Goal: Task Accomplishment & Management: Complete application form

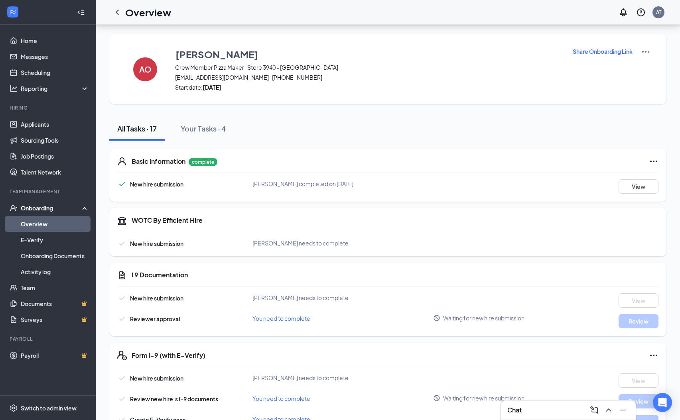
scroll to position [112, 0]
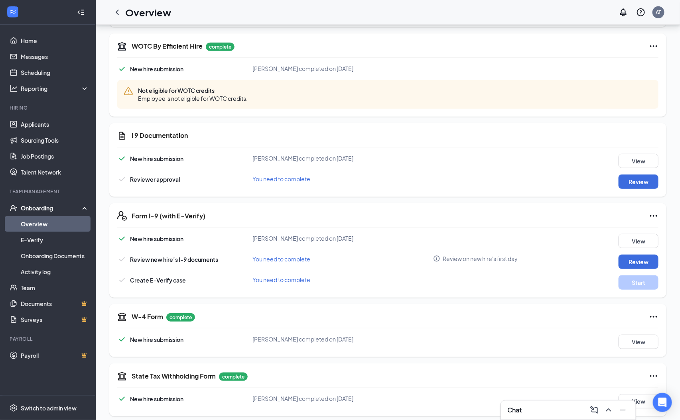
scroll to position [179, 0]
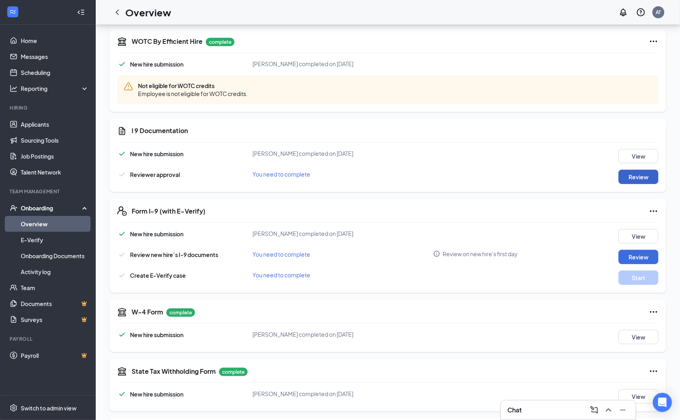
click at [640, 179] on button "Review" at bounding box center [638, 177] width 40 height 14
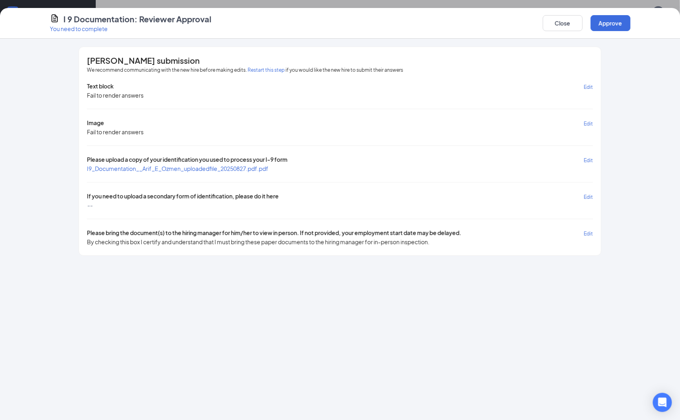
click at [201, 169] on span "I9_Documentation__Arif_E_Ozmen_uploadedfile_20250827.pdf.pdf" at bounding box center [177, 168] width 181 height 7
click at [261, 64] on div "Arif E Ozmen's submission" at bounding box center [340, 61] width 506 height 8
drag, startPoint x: 267, startPoint y: 61, endPoint x: 270, endPoint y: 70, distance: 9.0
click at [269, 66] on div "Arif E Ozmen's submission We recommend communicating with the new hire before m…" at bounding box center [340, 151] width 522 height 209
click at [270, 70] on button "Restart this step" at bounding box center [266, 70] width 37 height 8
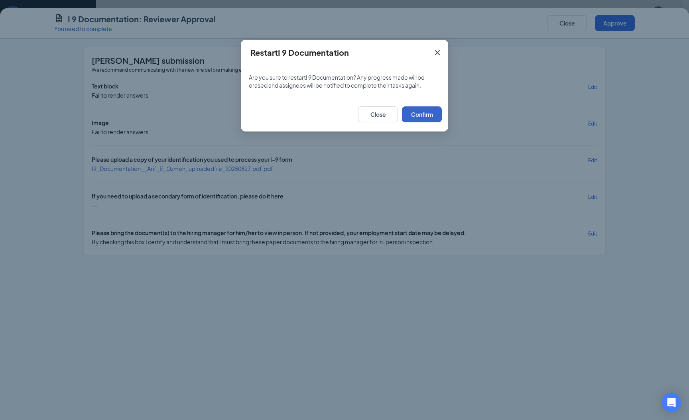
click at [421, 114] on button "Confirm" at bounding box center [422, 114] width 40 height 16
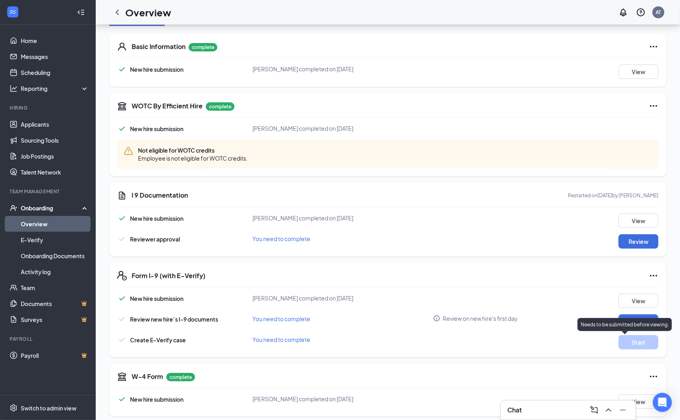
scroll to position [120, 0]
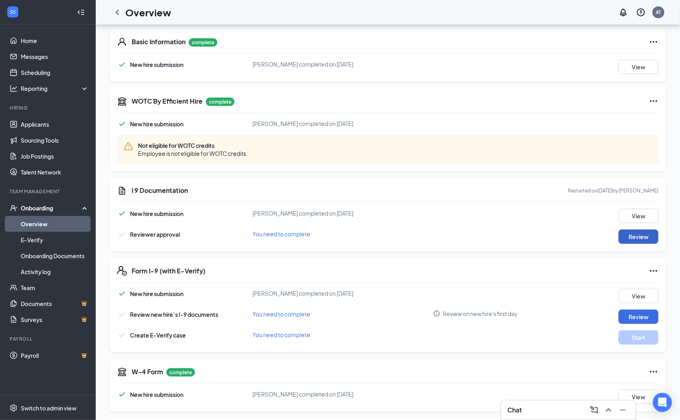
click at [632, 242] on button "Review" at bounding box center [638, 237] width 40 height 14
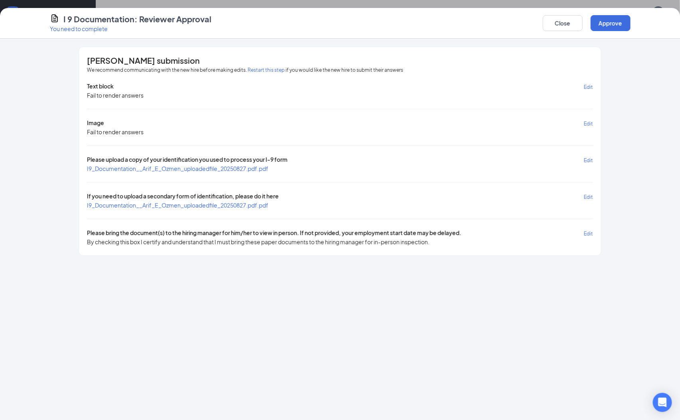
click at [169, 169] on span "I9_Documentation__Arif_E_Ozmen_uploadedfile_20250827.pdf.pdf" at bounding box center [177, 168] width 181 height 7
click at [232, 207] on span "I9_Documentation__Arif_E_Ozmen_uploadedfile_20250827.pdf.pdf" at bounding box center [177, 205] width 181 height 7
click at [618, 25] on button "Approve" at bounding box center [611, 23] width 40 height 16
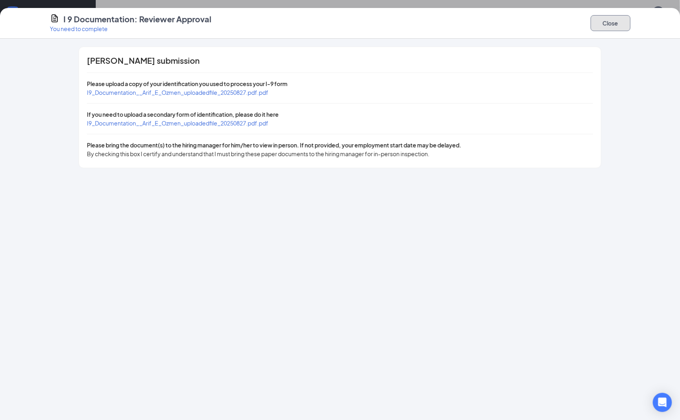
click at [610, 23] on button "Close" at bounding box center [611, 23] width 40 height 16
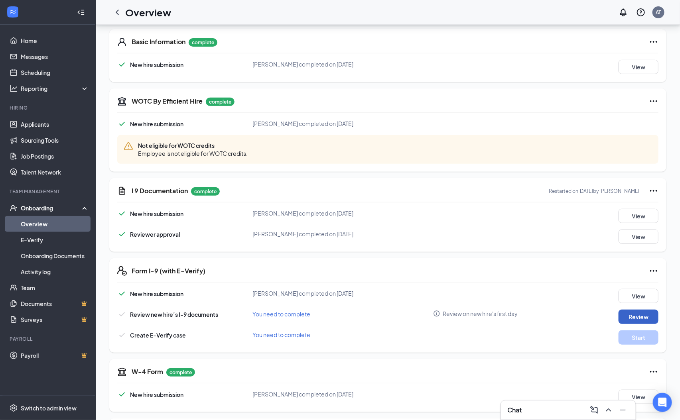
click at [649, 319] on button "Review" at bounding box center [638, 317] width 40 height 14
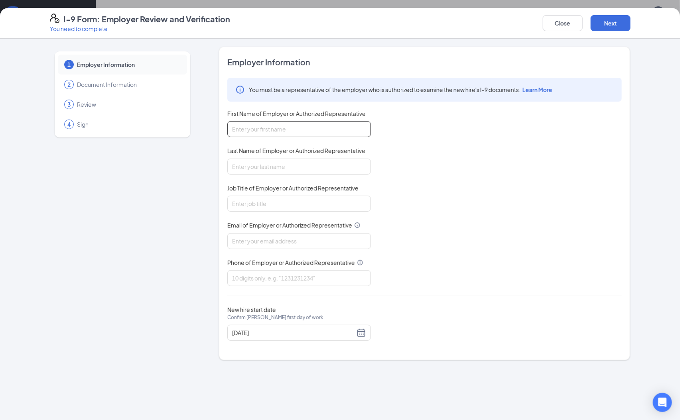
click at [325, 125] on input "First Name of Employer or Authorized Representative" at bounding box center [299, 129] width 144 height 16
type input "Arianna"
click at [307, 163] on input "Last Name of Employer or Authorized Representative" at bounding box center [299, 167] width 144 height 16
drag, startPoint x: 257, startPoint y: 194, endPoint x: 283, endPoint y: 194, distance: 25.5
click at [260, 194] on div "Job Title of Employer or Authorized Representative" at bounding box center [299, 190] width 144 height 12
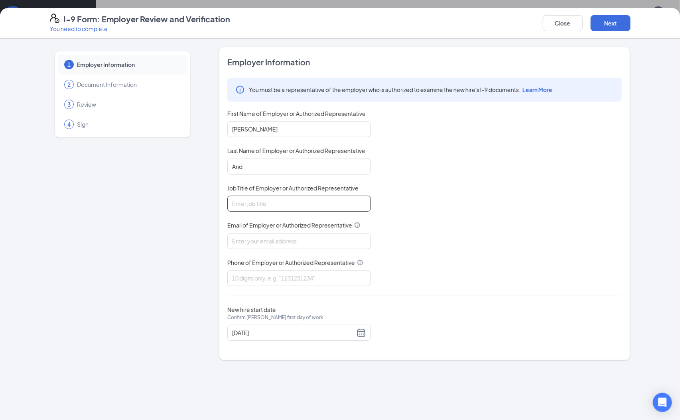
click at [319, 196] on input "Job Title of Employer or Authorized Representative" at bounding box center [299, 204] width 144 height 16
click at [298, 171] on input "And" at bounding box center [299, 167] width 144 height 16
drag, startPoint x: 298, startPoint y: 171, endPoint x: 305, endPoint y: 178, distance: 10.2
click at [305, 178] on div "You must be a representative of the employer who is authorized to examine the n…" at bounding box center [424, 182] width 394 height 209
type input "[PERSON_NAME]"
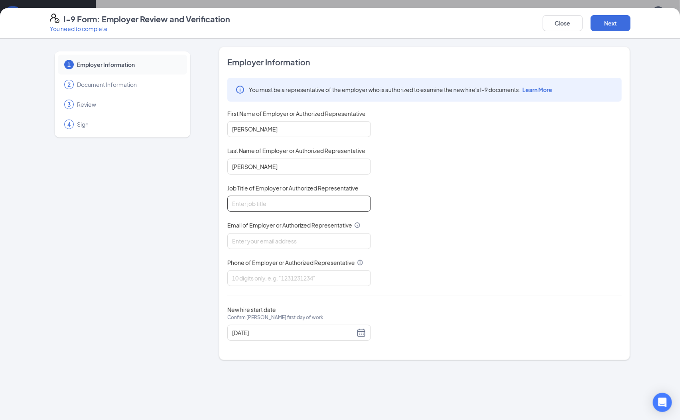
click at [295, 198] on input "Job Title of Employer or Authorized Representative" at bounding box center [299, 204] width 144 height 16
type input "General Manager"
click at [298, 230] on div "Email of Employer or Authorized Representative" at bounding box center [299, 227] width 144 height 12
drag, startPoint x: 292, startPoint y: 237, endPoint x: 288, endPoint y: 239, distance: 4.5
click at [289, 239] on input "Email of Employer or Authorized Representative" at bounding box center [299, 241] width 144 height 16
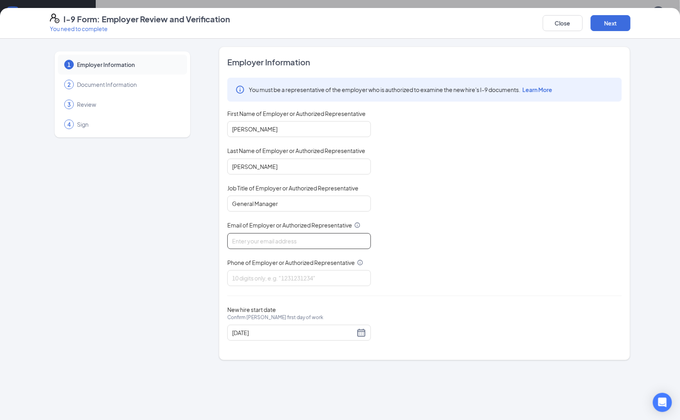
type input "[EMAIL_ADDRESS][DOMAIN_NAME]"
click at [307, 278] on input "Phone of Employer or Authorized Representative" at bounding box center [299, 278] width 144 height 16
type input "7579361718"
click at [626, 20] on button "Next" at bounding box center [611, 23] width 40 height 16
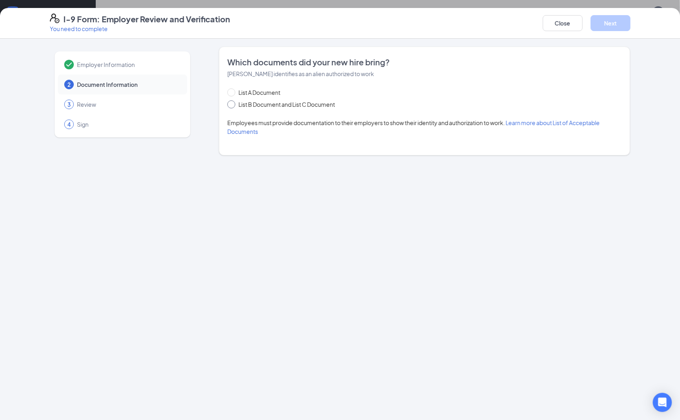
click at [267, 104] on span "List B Document and List C Document" at bounding box center [286, 104] width 103 height 9
click at [233, 104] on input "List B Document and List C Document" at bounding box center [230, 103] width 6 height 6
radio input "true"
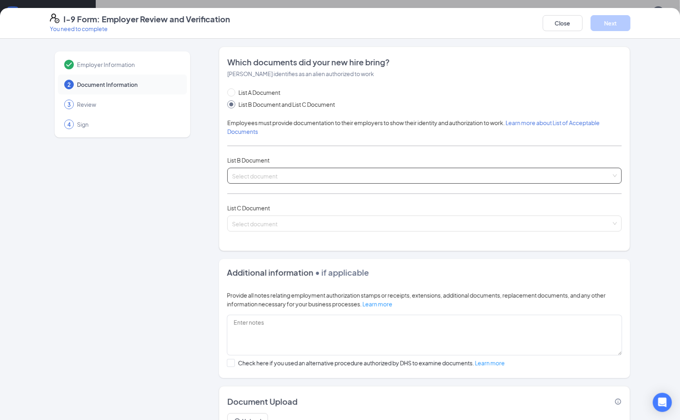
click at [281, 178] on input "search" at bounding box center [421, 174] width 379 height 12
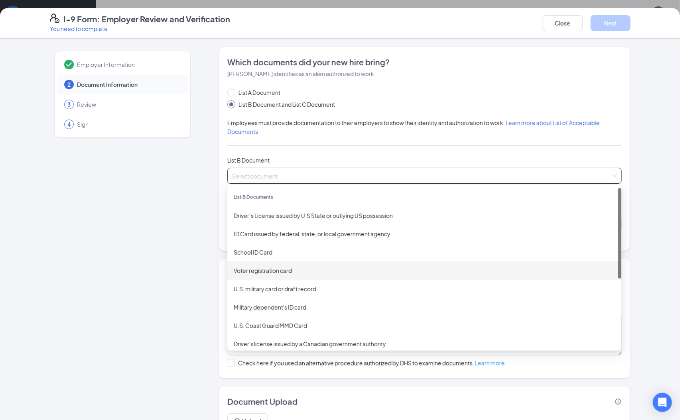
drag, startPoint x: 169, startPoint y: 233, endPoint x: 209, endPoint y: 203, distance: 50.0
click at [171, 230] on div "Employer Information 2 Document Information 3 Review 4 Sign" at bounding box center [122, 250] width 145 height 407
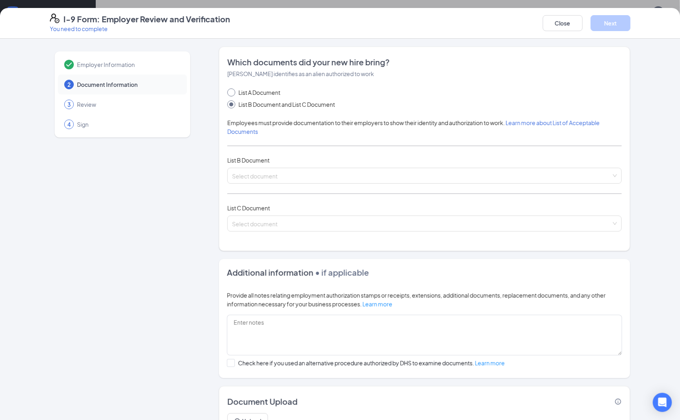
click at [261, 94] on span "List A Document" at bounding box center [259, 92] width 48 height 9
click at [233, 94] on input "List A Document" at bounding box center [230, 92] width 6 height 6
radio input "true"
radio input "false"
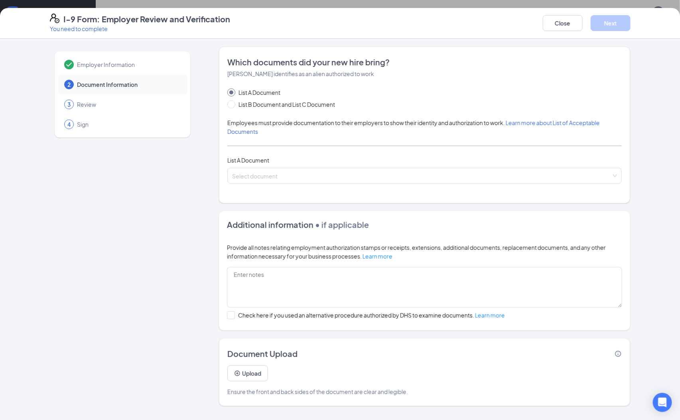
click at [275, 185] on div "Which documents did your new hire bring? Arif E Ozmen identifies as an alien au…" at bounding box center [424, 125] width 394 height 137
click at [282, 180] on input "search" at bounding box center [421, 174] width 379 height 12
click at [569, 26] on button "Close" at bounding box center [563, 23] width 40 height 16
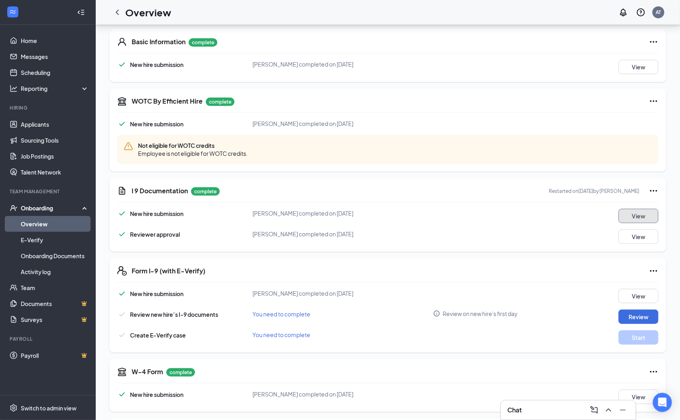
click at [656, 217] on button "View" at bounding box center [638, 216] width 40 height 14
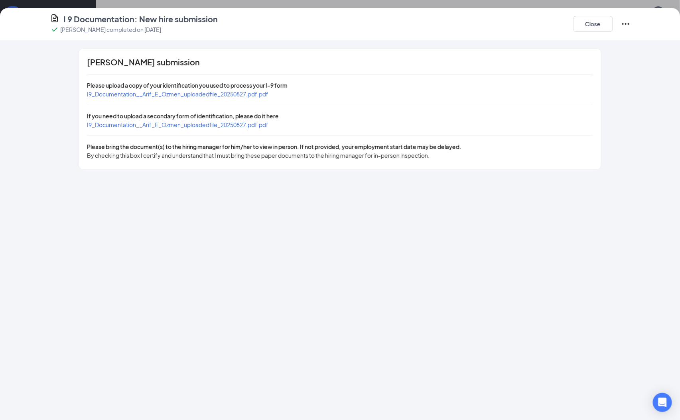
click at [623, 27] on icon "Ellipses" at bounding box center [626, 24] width 10 height 10
drag, startPoint x: 652, startPoint y: 33, endPoint x: 649, endPoint y: 37, distance: 5.8
click at [649, 37] on button "Restart" at bounding box center [641, 39] width 32 height 13
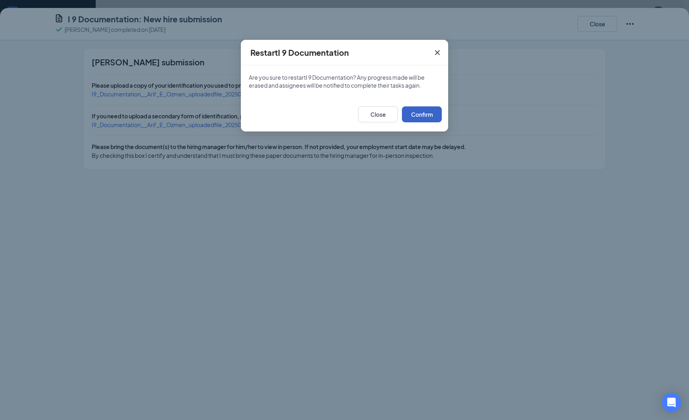
click at [405, 112] on button "Confirm" at bounding box center [422, 114] width 40 height 16
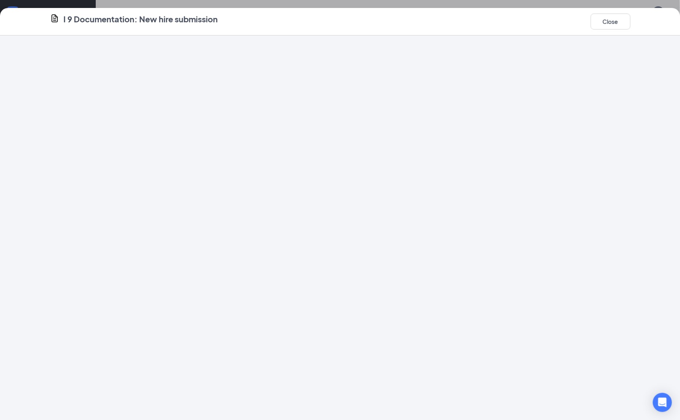
drag, startPoint x: 591, startPoint y: 47, endPoint x: 596, endPoint y: 22, distance: 25.6
click at [592, 43] on div at bounding box center [340, 227] width 680 height 385
click at [596, 22] on button "Close" at bounding box center [611, 22] width 40 height 16
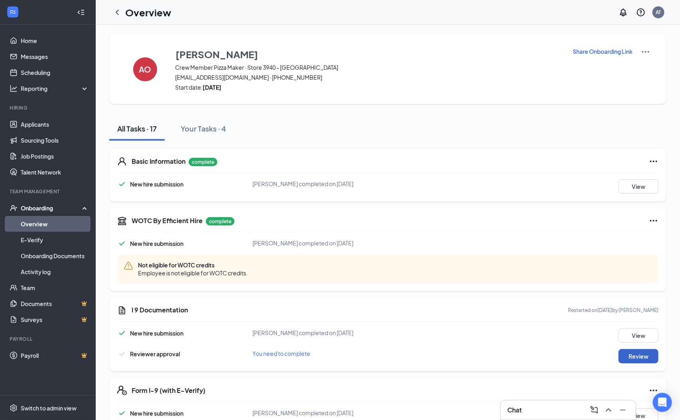
click at [620, 354] on button "Review" at bounding box center [638, 356] width 40 height 14
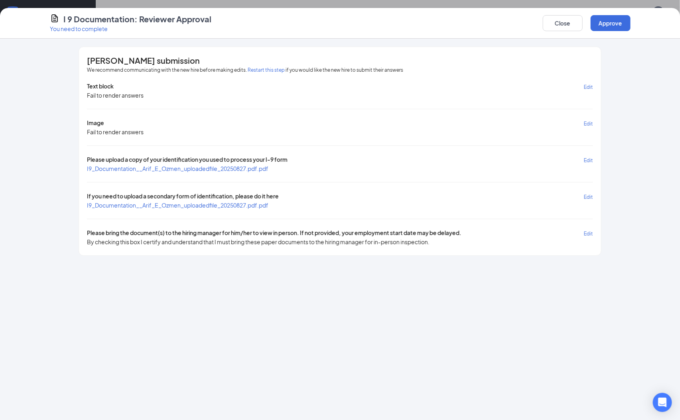
click at [185, 169] on span "I9_Documentation__Arif_E_Ozmen_uploadedfile_20250827.pdf.pdf" at bounding box center [177, 168] width 181 height 7
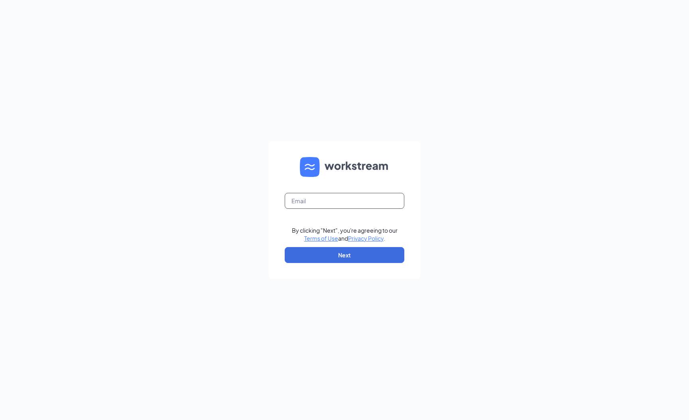
drag, startPoint x: 386, startPoint y: 200, endPoint x: 392, endPoint y: 195, distance: 7.3
click at [390, 197] on input "text" at bounding box center [345, 201] width 120 height 16
type input "[EMAIL_ADDRESS][DOMAIN_NAME]"
click at [364, 252] on button "Next" at bounding box center [345, 255] width 120 height 16
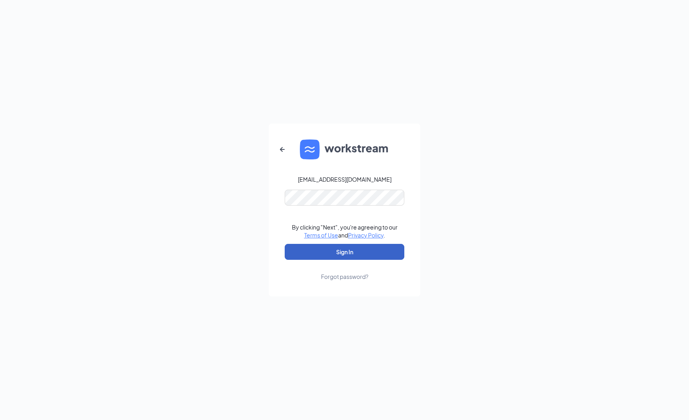
click at [389, 246] on button "Sign In" at bounding box center [345, 252] width 120 height 16
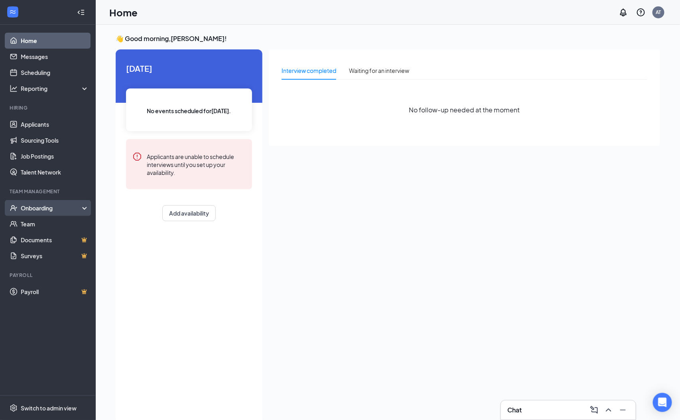
click at [51, 206] on div "Onboarding" at bounding box center [51, 208] width 61 height 8
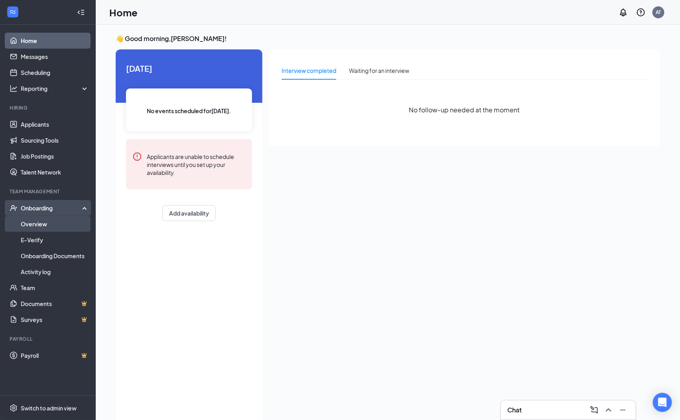
click at [59, 219] on link "Overview" at bounding box center [55, 224] width 68 height 16
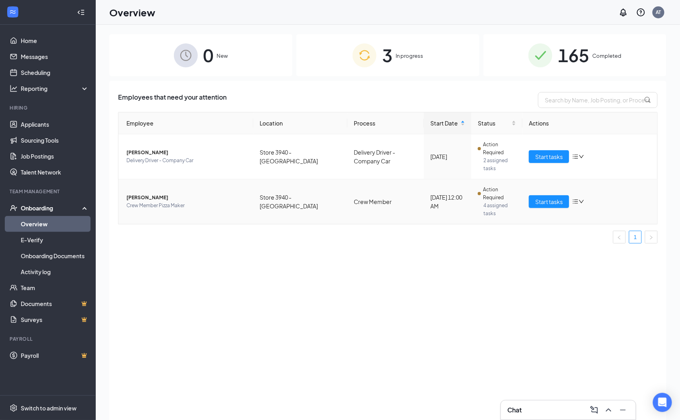
click at [541, 211] on td "Start tasks" at bounding box center [589, 201] width 135 height 45
click at [555, 206] on span "Start tasks" at bounding box center [549, 201] width 28 height 9
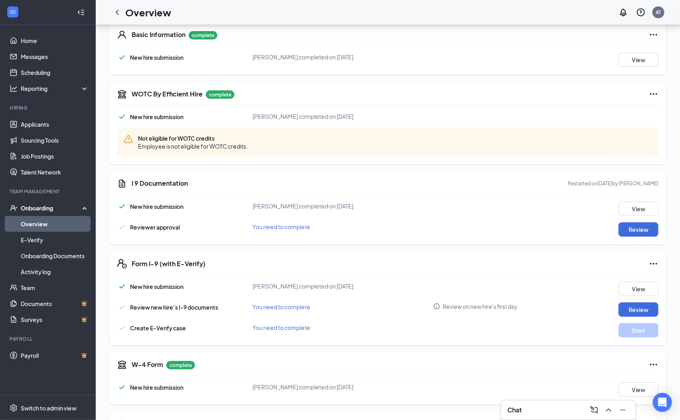
scroll to position [239, 0]
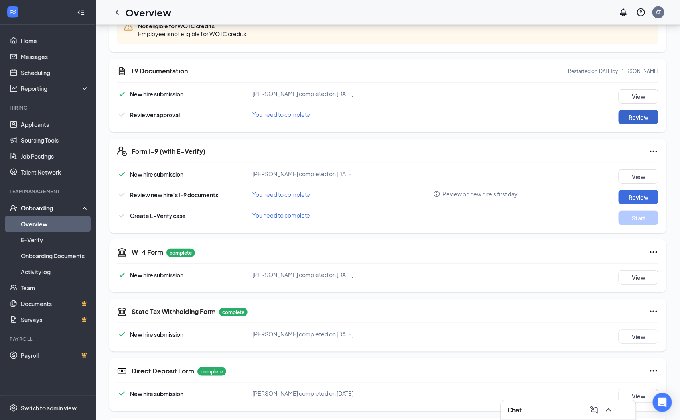
click at [631, 112] on button "Review" at bounding box center [638, 117] width 40 height 14
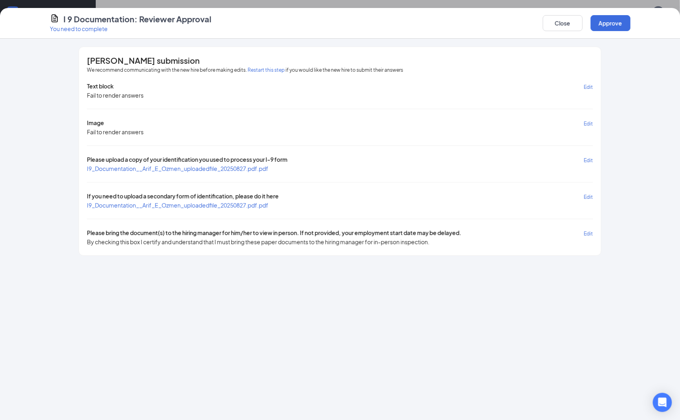
click at [168, 170] on span "I9_Documentation__Arif_E_Ozmen_uploadedfile_20250827.pdf.pdf" at bounding box center [177, 168] width 181 height 7
click at [207, 211] on div "Text block Edit Fail to render answers Image Edit Fail to render answers Please…" at bounding box center [340, 164] width 506 height 164
click at [205, 209] on span "I9_Documentation__Arif_E_Ozmen_uploadedfile_20250827.pdf.pdf" at bounding box center [177, 205] width 181 height 8
click at [206, 204] on span "I9_Documentation__Arif_E_Ozmen_uploadedfile_20250827.pdf.pdf" at bounding box center [177, 205] width 181 height 7
drag, startPoint x: 615, startPoint y: 37, endPoint x: 622, endPoint y: 35, distance: 7.7
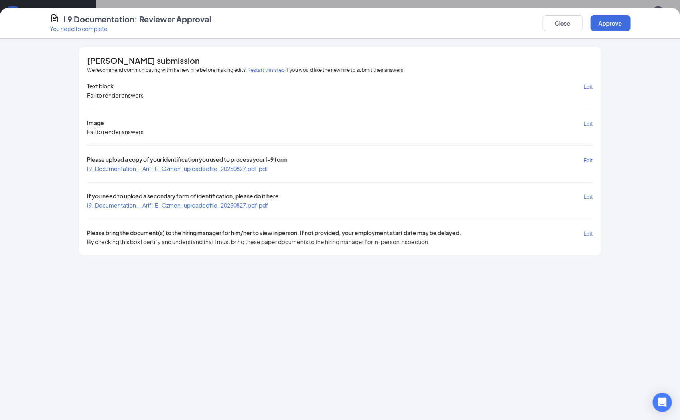
click at [621, 35] on div "I 9 Documentation: Reviewer Approval You need to complete Close Approve" at bounding box center [340, 23] width 680 height 31
click at [624, 26] on button "Approve" at bounding box center [611, 23] width 40 height 16
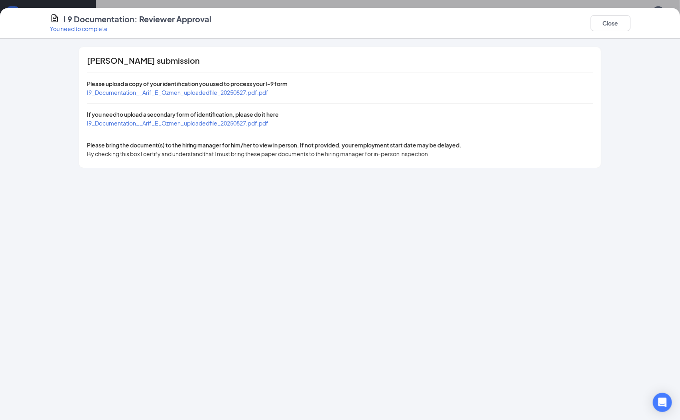
click at [615, 33] on div "I 9 Documentation: Reviewer Approval You need to complete Close" at bounding box center [340, 23] width 680 height 31
click at [618, 24] on button "Close" at bounding box center [611, 23] width 40 height 16
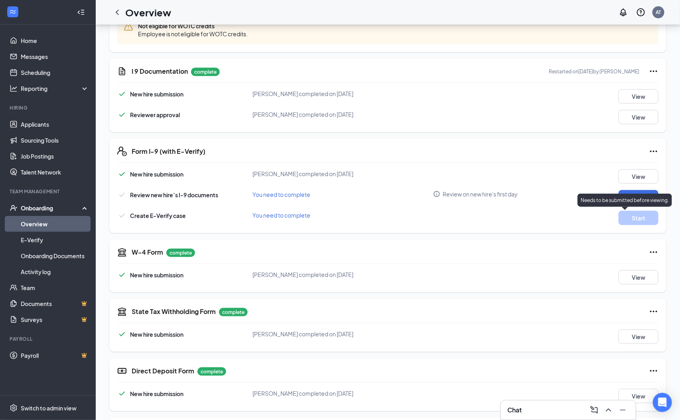
click at [642, 198] on p "Needs to be submitted before viewing." at bounding box center [625, 200] width 88 height 7
click at [638, 194] on button "Review" at bounding box center [638, 197] width 40 height 14
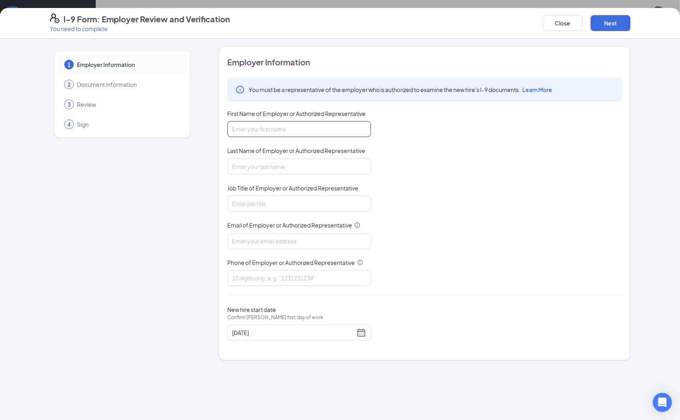
click at [304, 124] on input "First Name of Employer or Authorized Representative" at bounding box center [299, 129] width 144 height 16
type input "Arianna"
click at [307, 170] on input "Last Name of Employer or Authorized Representative" at bounding box center [299, 167] width 144 height 16
type input "Andrade-thomas"
click at [320, 201] on input "Job Title of Employer or Authorized Representative" at bounding box center [299, 204] width 144 height 16
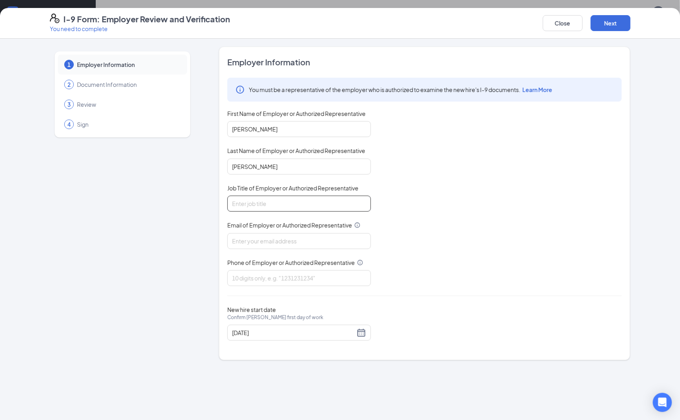
type input "General Manager"
click at [315, 242] on input "Email of Employer or Authorized Representative" at bounding box center [299, 241] width 144 height 16
type input "hr3940@pjunited.com"
click at [336, 276] on input "Phone of Employer or Authorized Representative" at bounding box center [299, 278] width 144 height 16
click at [305, 346] on div "Employer Information You must be a representative of the employer who is author…" at bounding box center [424, 204] width 394 height 294
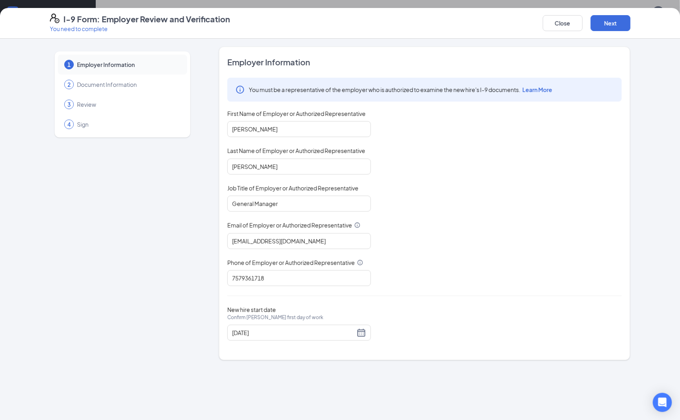
click at [310, 322] on span "New hire start date Confirm Arif E Ozmen's first day of work" at bounding box center [275, 318] width 96 height 24
click at [310, 329] on input "08/26/2025" at bounding box center [293, 333] width 123 height 9
click at [438, 274] on div "You must be a representative of the employer who is authorized to examine the n…" at bounding box center [424, 182] width 394 height 209
click at [472, 310] on div "New hire start date Confirm Arif E Ozmen's first day of work 08/26/2025" at bounding box center [424, 323] width 394 height 35
click at [309, 207] on input "General Manager" at bounding box center [299, 204] width 144 height 16
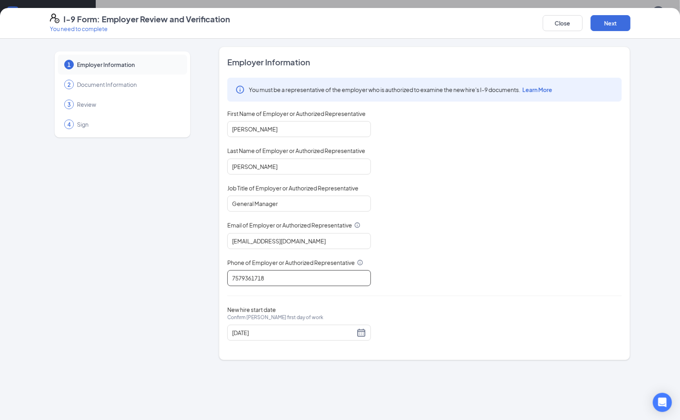
click at [362, 270] on input "7579361718" at bounding box center [299, 278] width 144 height 16
click at [291, 277] on input "7572093553" at bounding box center [299, 278] width 144 height 16
type input "7579361718"
click at [432, 316] on div "New hire start date Confirm Arif E Ozmen's first day of work 08/26/2025" at bounding box center [424, 323] width 394 height 35
click at [277, 116] on span "First Name of Employer or Authorized Representative" at bounding box center [296, 114] width 138 height 8
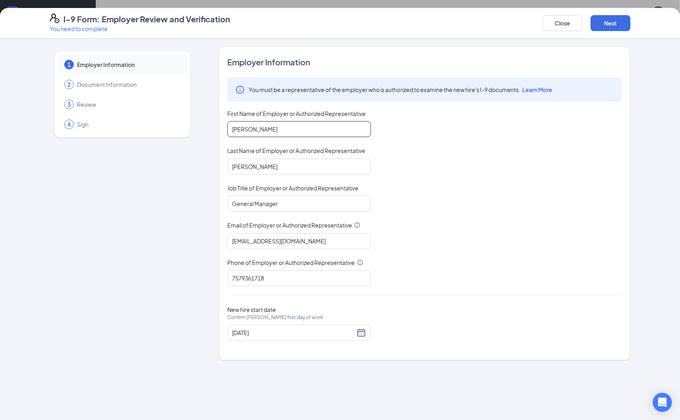
click at [280, 126] on input "Arianna" at bounding box center [299, 129] width 144 height 16
click at [627, 28] on button "Next" at bounding box center [611, 23] width 40 height 16
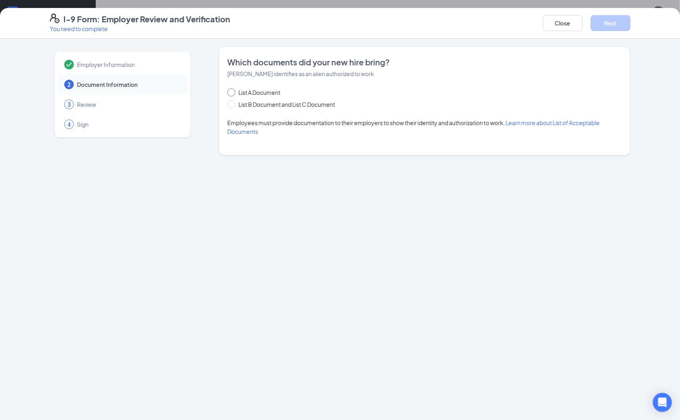
click at [242, 88] on span "List A Document" at bounding box center [259, 92] width 48 height 9
click at [233, 89] on input "List A Document" at bounding box center [230, 92] width 6 height 6
radio input "true"
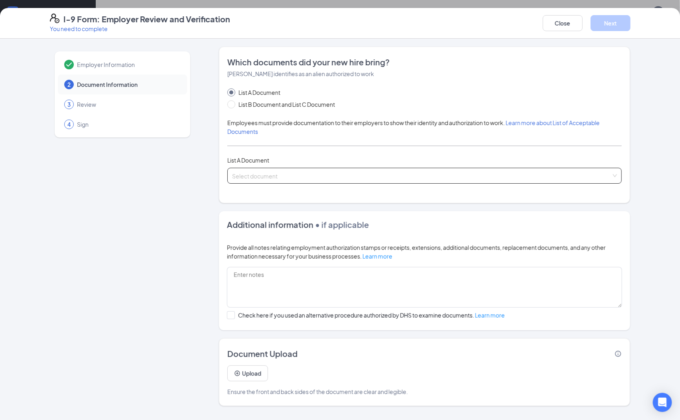
click at [267, 175] on input "search" at bounding box center [421, 174] width 379 height 12
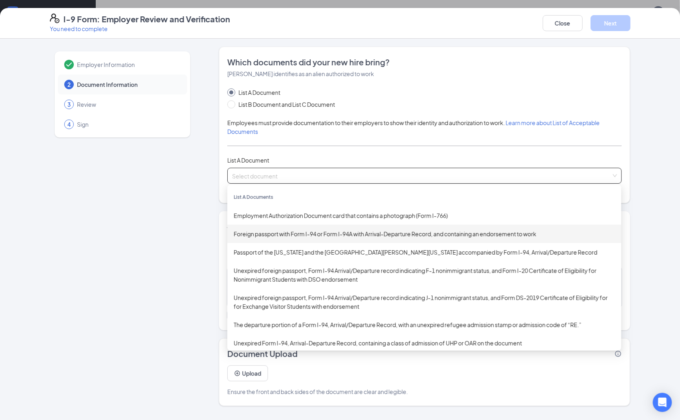
click at [303, 230] on div "Foreign passport with Form I-94 or Form I-94A with Arrival-Departure Record, an…" at bounding box center [424, 234] width 381 height 9
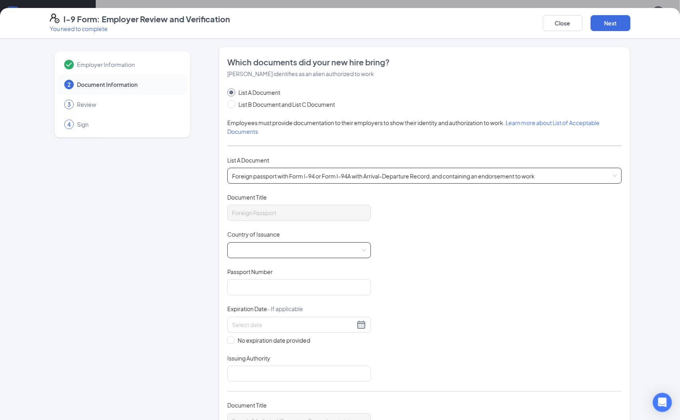
click at [295, 255] on span at bounding box center [296, 250] width 128 height 15
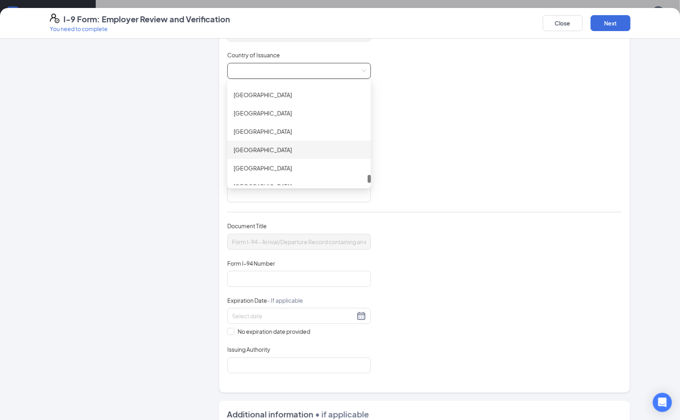
scroll to position [3289, 0]
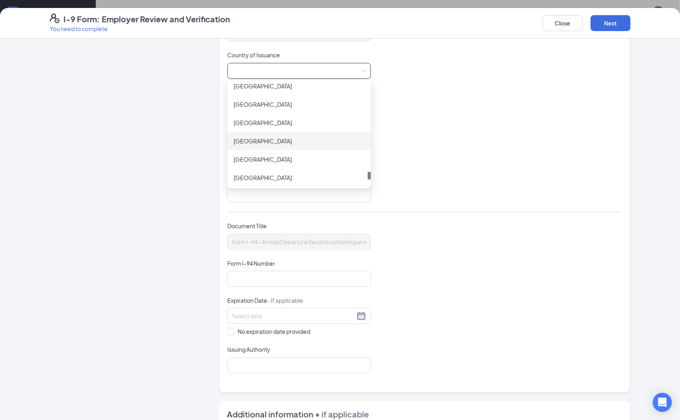
click at [234, 145] on div "Turkey" at bounding box center [299, 141] width 131 height 9
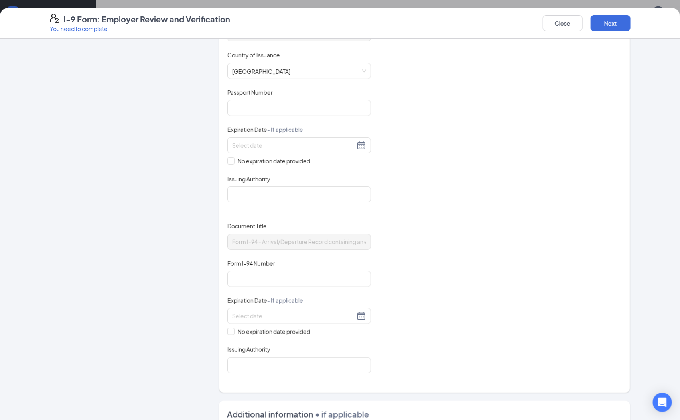
click at [245, 98] on div "Passport Number" at bounding box center [299, 95] width 144 height 12
click at [244, 102] on input "Passport Number" at bounding box center [299, 108] width 144 height 16
type input "U37179185"
click at [286, 146] on input at bounding box center [293, 145] width 123 height 9
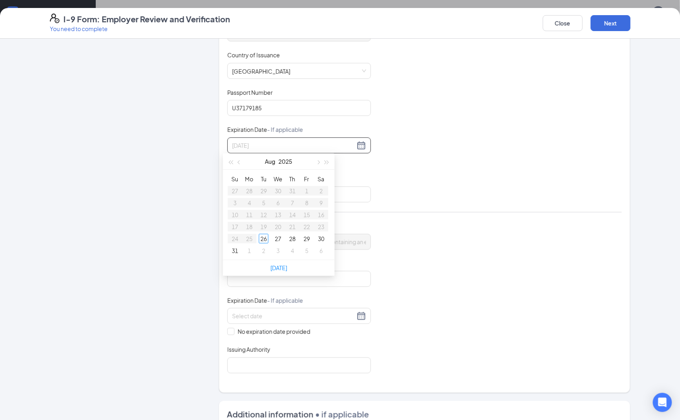
type input "08/28/2025"
click at [241, 164] on button "button" at bounding box center [239, 162] width 9 height 16
click at [242, 165] on button "button" at bounding box center [239, 162] width 9 height 16
click at [325, 161] on span "button" at bounding box center [327, 163] width 4 height 4
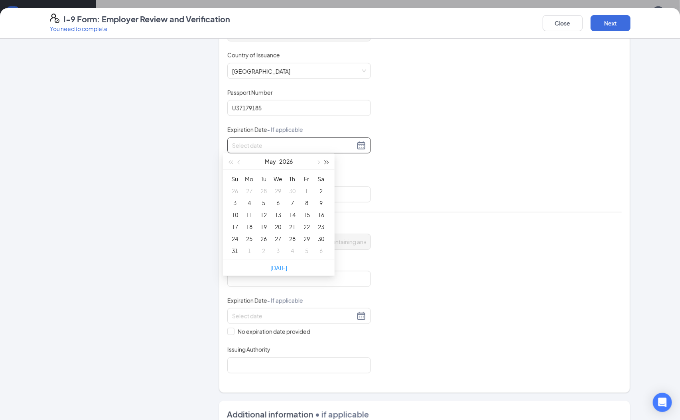
click at [325, 161] on span "button" at bounding box center [327, 163] width 4 height 4
type input "05/15/2029"
click at [267, 217] on div "15" at bounding box center [264, 215] width 10 height 10
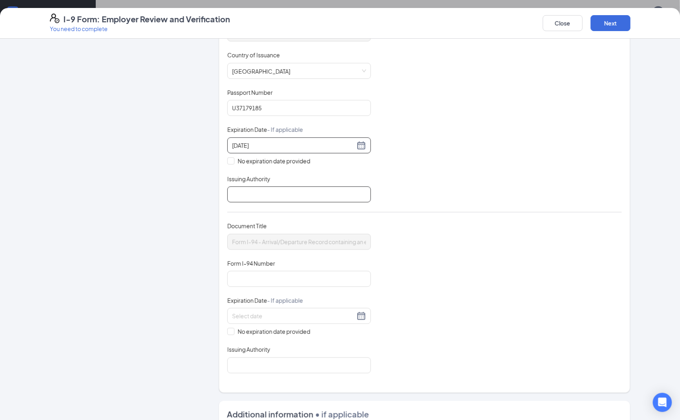
click at [264, 194] on input "Issuing Authority" at bounding box center [299, 195] width 144 height 16
click at [274, 274] on input "Form I-94 Number" at bounding box center [299, 279] width 144 height 16
click at [407, 262] on div "Document Title Form I-94 - Arrival/Departure Record containing an endorsement t…" at bounding box center [424, 298] width 394 height 152
drag, startPoint x: 313, startPoint y: 179, endPoint x: 313, endPoint y: 189, distance: 10.4
click at [313, 187] on div "Issuing Authority Republic of Turkey" at bounding box center [299, 189] width 144 height 28
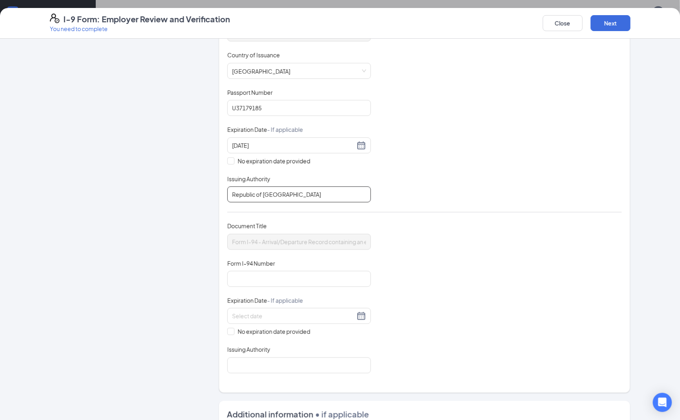
click at [313, 189] on input "Republic of Turkey" at bounding box center [299, 195] width 144 height 16
type input "Republic of Turkiye"
drag, startPoint x: 311, startPoint y: 274, endPoint x: 311, endPoint y: 281, distance: 7.2
click at [311, 274] on input "Form I-94 Number" at bounding box center [299, 279] width 144 height 16
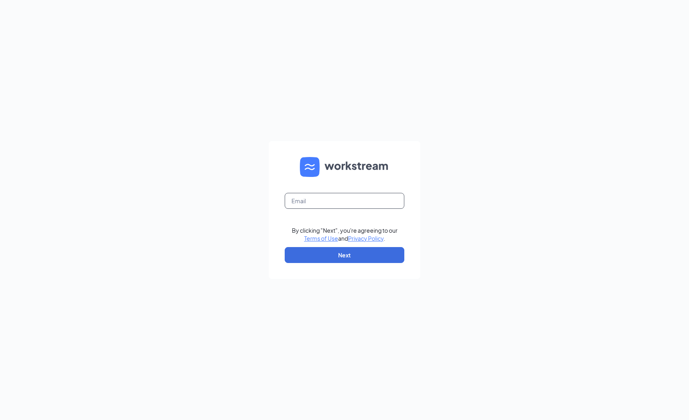
click at [373, 207] on input "text" at bounding box center [345, 201] width 120 height 16
type input "[EMAIL_ADDRESS][DOMAIN_NAME]"
click at [359, 255] on button "Next" at bounding box center [345, 255] width 120 height 16
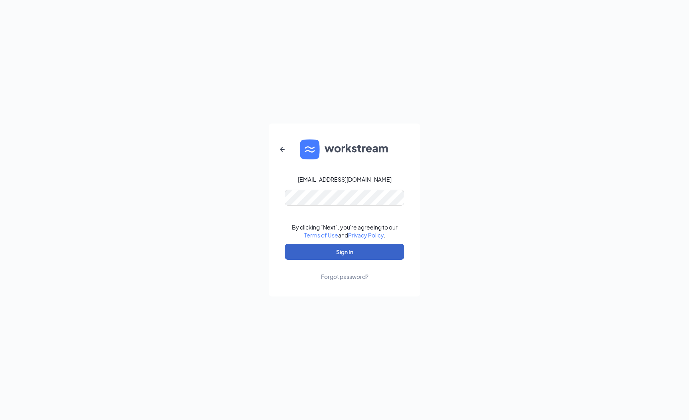
click at [365, 253] on button "Sign In" at bounding box center [345, 252] width 120 height 16
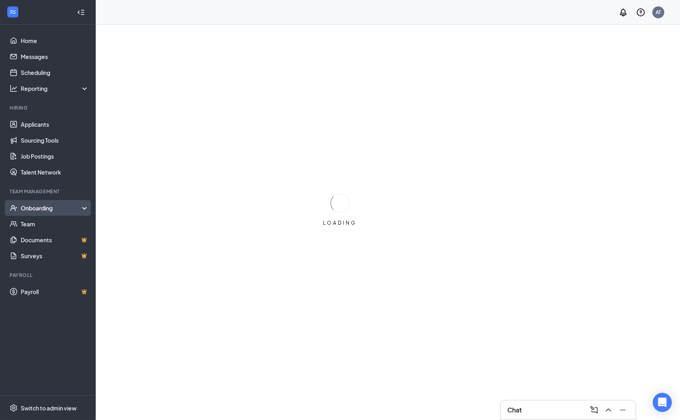
click at [54, 205] on div "Onboarding" at bounding box center [51, 208] width 61 height 8
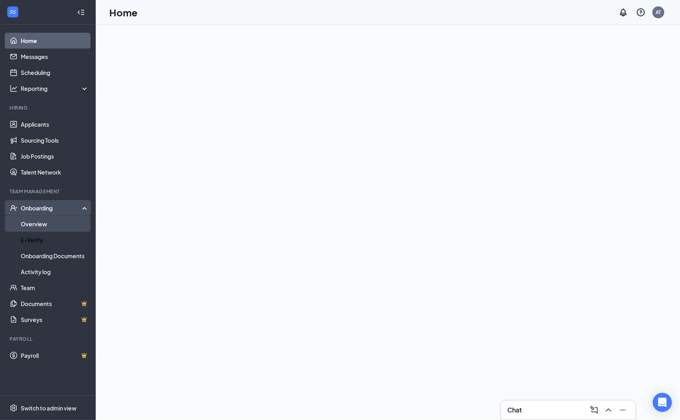
click at [71, 227] on link "Overview" at bounding box center [55, 224] width 68 height 16
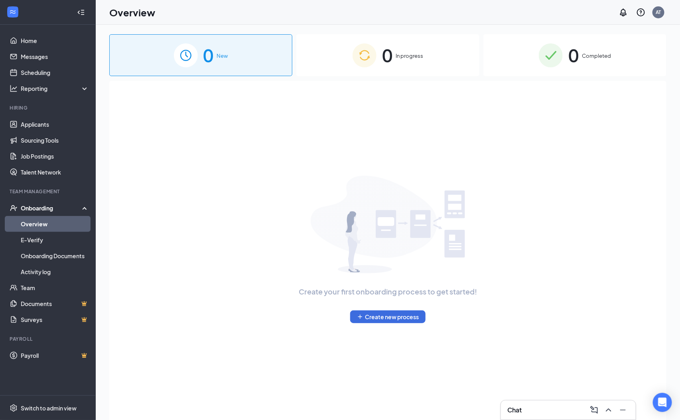
click at [395, 61] on div "0 In progress" at bounding box center [387, 55] width 183 height 42
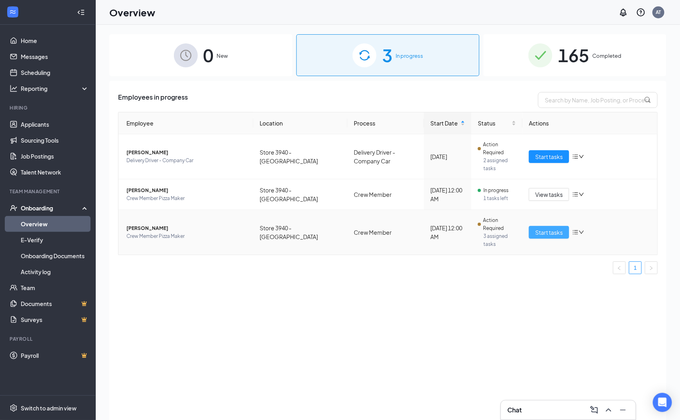
click at [539, 232] on span "Start tasks" at bounding box center [549, 232] width 28 height 9
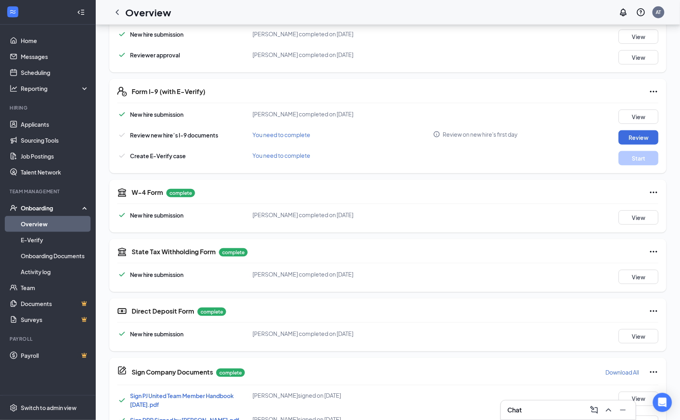
scroll to position [239, 0]
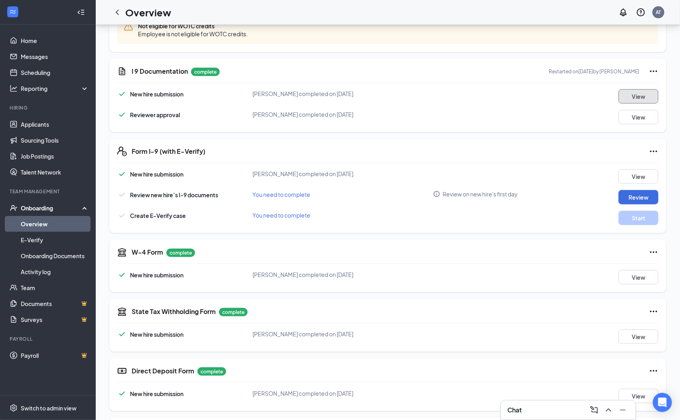
click at [634, 91] on button "View" at bounding box center [638, 96] width 40 height 14
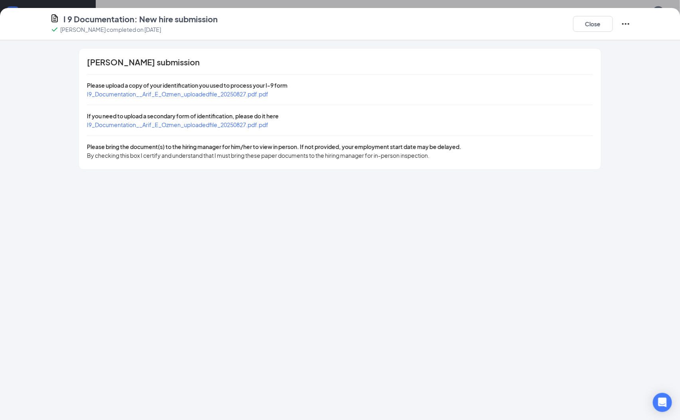
click at [201, 97] on span "I9_Documentation__Arif_E_Ozmen_uploadedfile_20250827.pdf.pdf" at bounding box center [177, 94] width 181 height 7
click at [593, 20] on button "Close" at bounding box center [593, 24] width 40 height 16
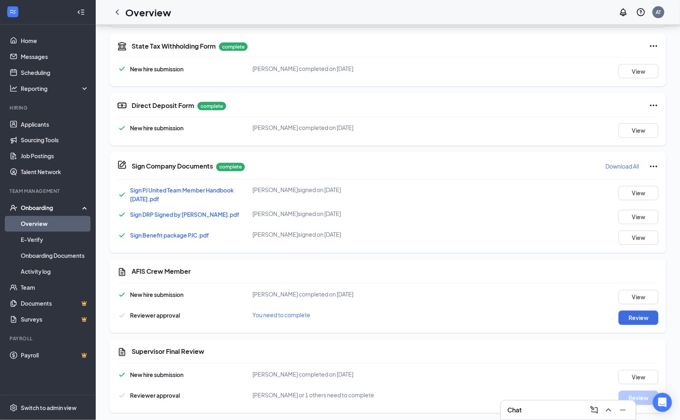
scroll to position [556, 0]
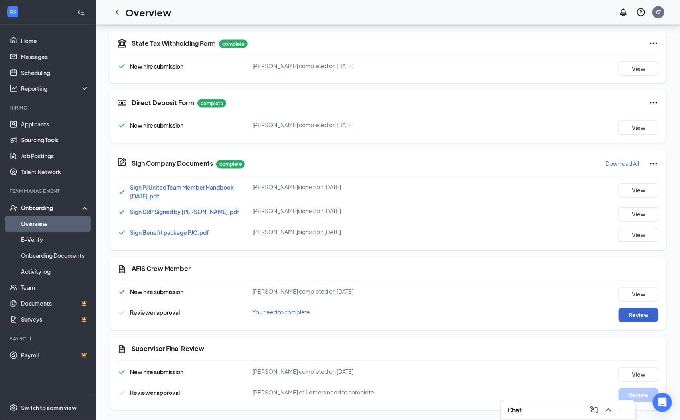
click at [646, 320] on button "Review" at bounding box center [638, 315] width 40 height 14
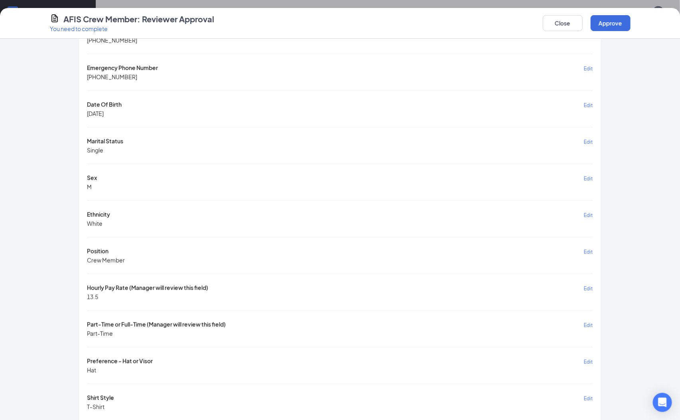
scroll to position [398, 0]
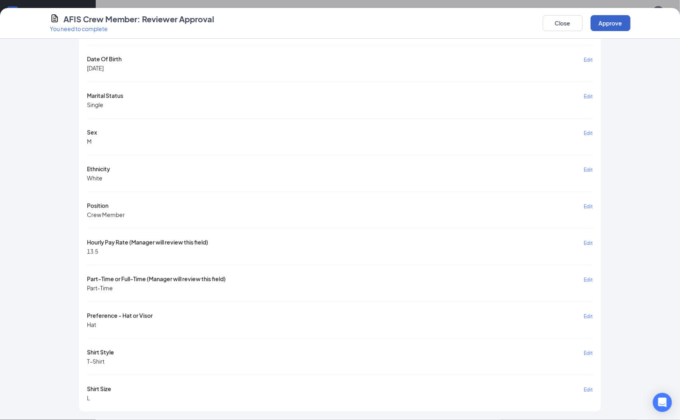
click at [622, 28] on button "Approve" at bounding box center [611, 23] width 40 height 16
click at [456, 246] on div "First Name Edit Arif Middle Name or initial Edit E Last Name Edit Ozmen Social …" at bounding box center [340, 45] width 506 height 714
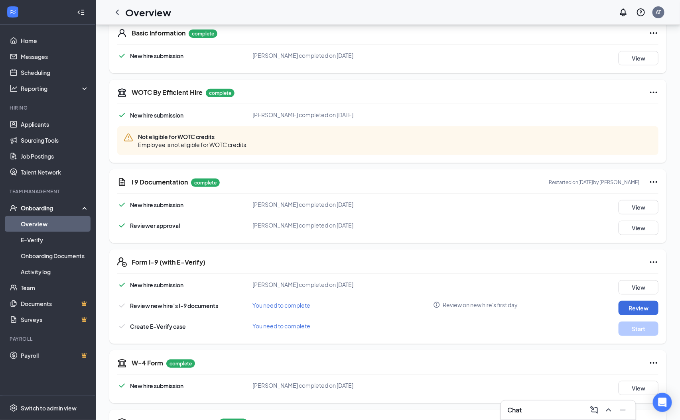
scroll to position [299, 0]
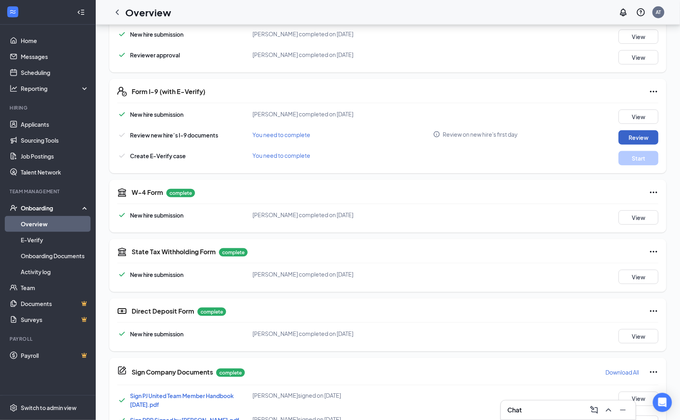
click at [626, 130] on div "New hire submission [PERSON_NAME] completed on [DATE] View Review new hire’s I-…" at bounding box center [387, 138] width 541 height 56
click at [651, 138] on p "Needs to be submitted before viewing." at bounding box center [625, 140] width 88 height 7
click at [630, 138] on p "Needs to be submitted before viewing." at bounding box center [625, 140] width 88 height 7
click at [630, 136] on div "Needs to be submitted before viewing." at bounding box center [624, 140] width 94 height 13
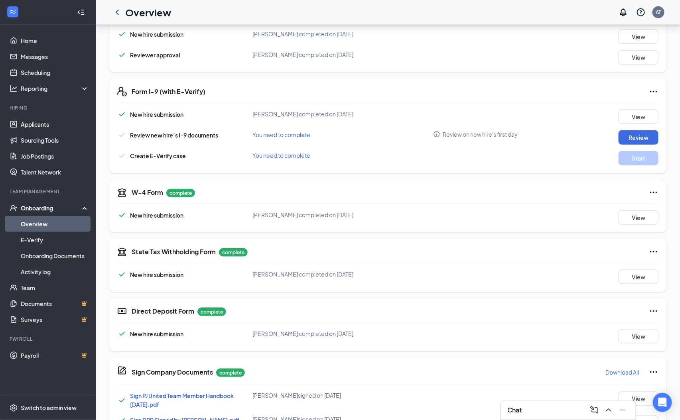
click at [566, 134] on div "Review on new hire's first day" at bounding box center [512, 134] width 158 height 8
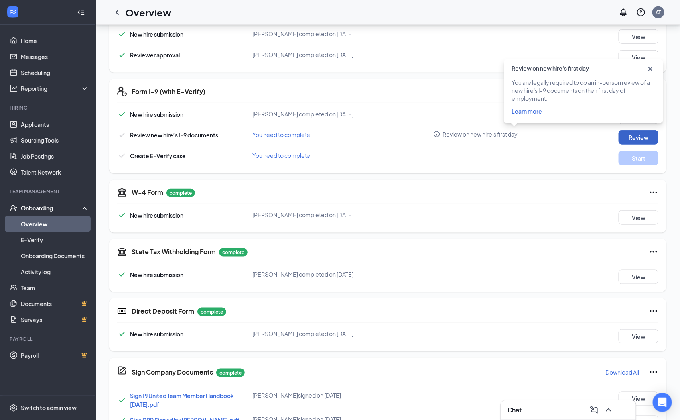
click at [639, 136] on button "Review" at bounding box center [638, 137] width 40 height 14
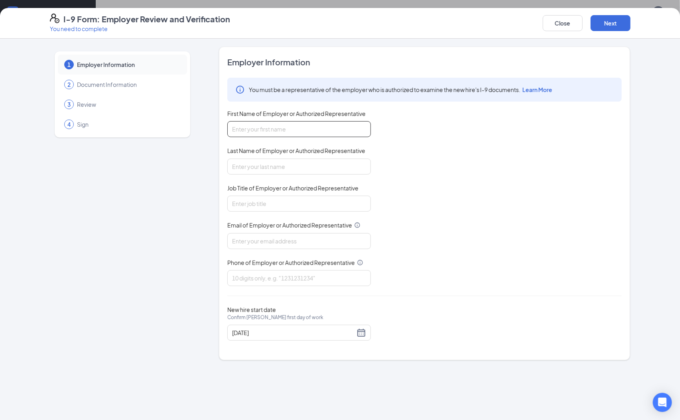
click at [289, 122] on input "First Name of Employer or Authorized Representative" at bounding box center [299, 129] width 144 height 16
type input "[PERSON_NAME]"
click at [310, 159] on input "Last Name of Employer or Authorized Representative" at bounding box center [299, 167] width 144 height 16
type input "Andrade-thomas"
click at [334, 201] on input "Job Title of Employer or Authorized Representative" at bounding box center [299, 204] width 144 height 16
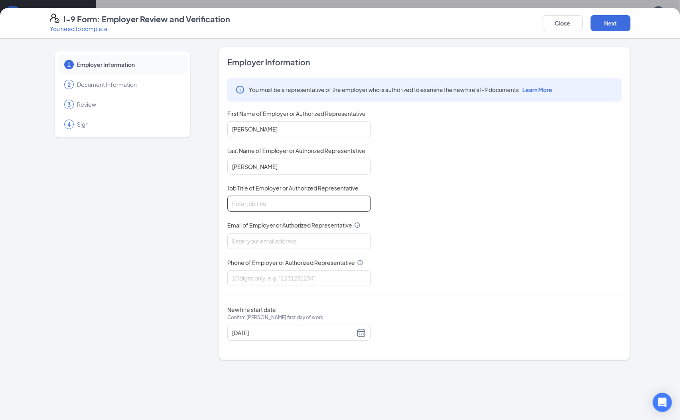
type input "General Manager"
click at [329, 237] on input "Email of Employer or Authorized Representative" at bounding box center [299, 241] width 144 height 16
type input "hr3940@pjunited.com"
click at [322, 278] on input "Phone of Employer or Authorized Representative" at bounding box center [299, 278] width 144 height 16
type input "7579361718"
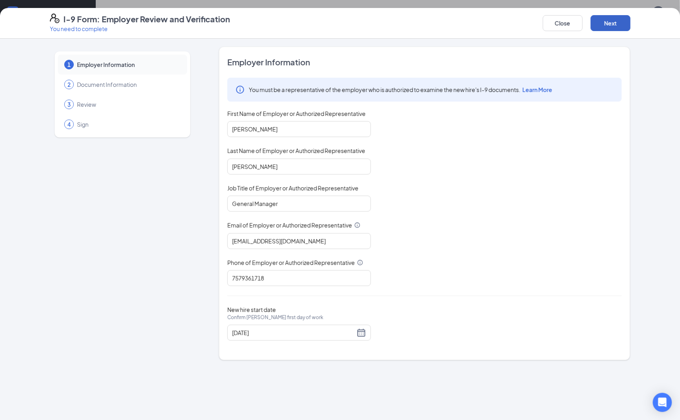
click at [603, 25] on button "Next" at bounding box center [611, 23] width 40 height 16
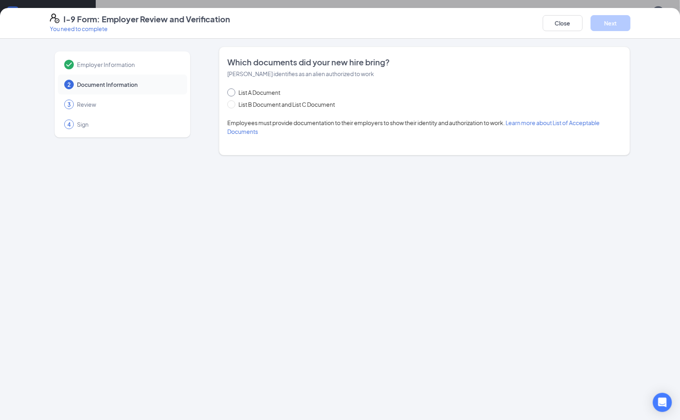
click at [254, 92] on span "List A Document" at bounding box center [259, 92] width 48 height 9
click at [233, 92] on input "List A Document" at bounding box center [230, 92] width 6 height 6
radio input "true"
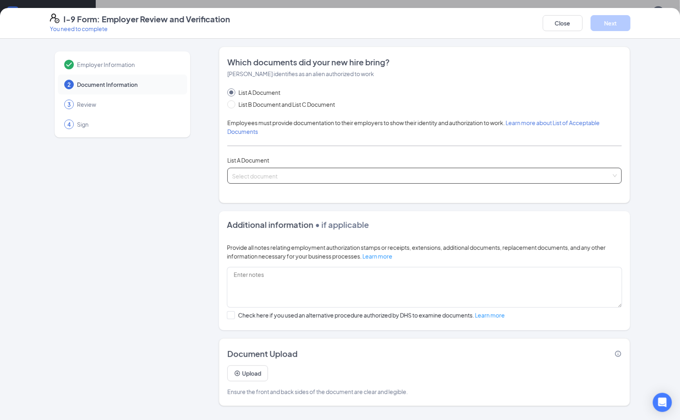
click at [489, 183] on span at bounding box center [421, 175] width 379 height 15
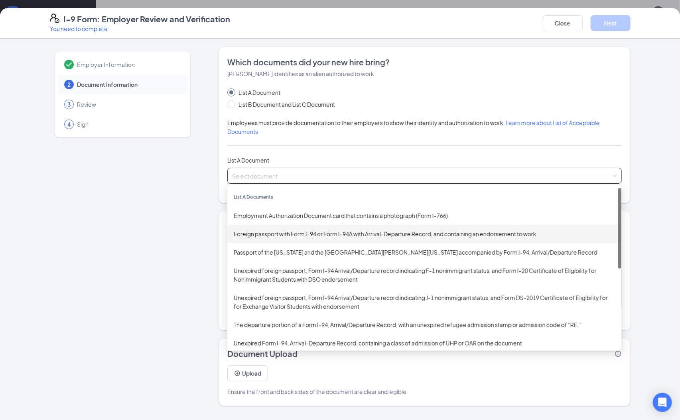
click at [337, 230] on div "Foreign passport with Form I-94 or Form I-94A with Arrival-Departure Record, an…" at bounding box center [424, 234] width 381 height 9
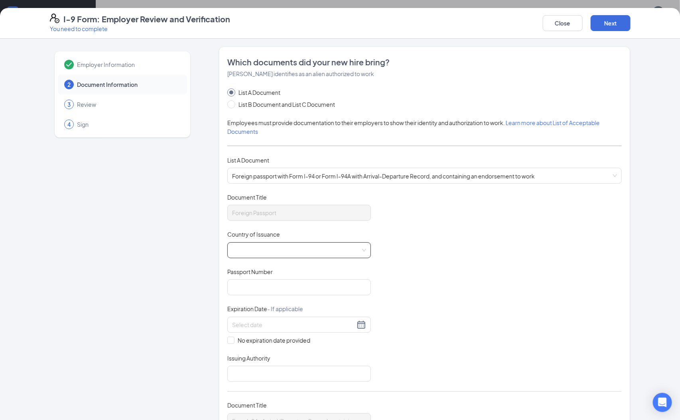
click at [315, 254] on input "Country of Issuance" at bounding box center [296, 249] width 128 height 12
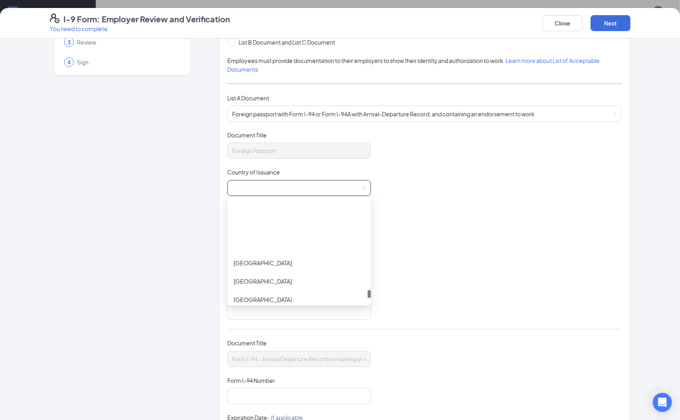
scroll to position [3289, 0]
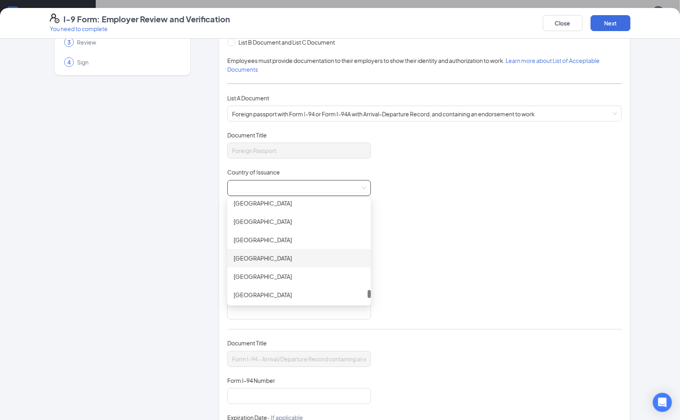
drag, startPoint x: 262, startPoint y: 260, endPoint x: 262, endPoint y: 255, distance: 4.8
click at [262, 258] on div "Turkey" at bounding box center [299, 258] width 131 height 9
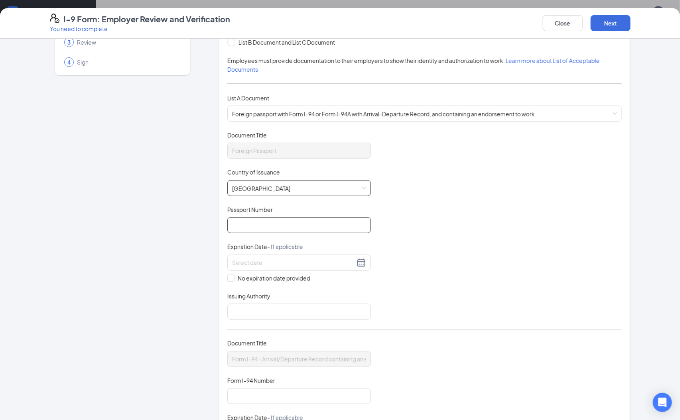
click at [298, 224] on input "Passport Number" at bounding box center [299, 225] width 144 height 16
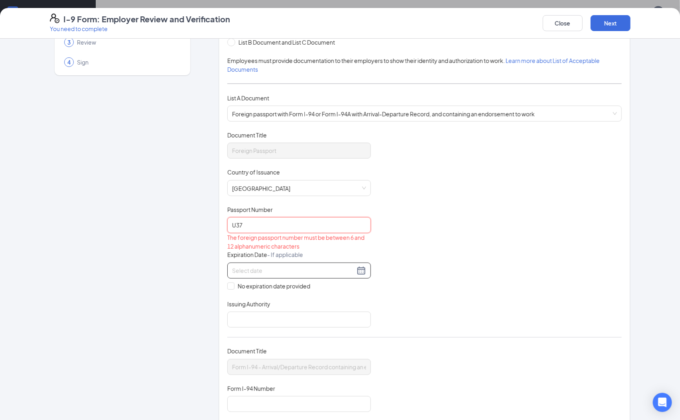
type input "U37179185"
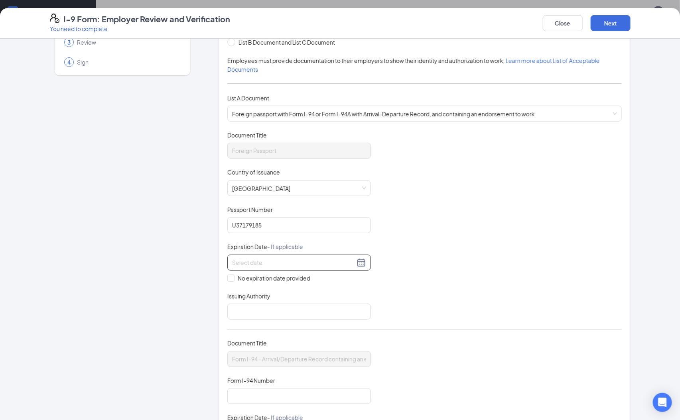
click at [304, 267] on div at bounding box center [299, 263] width 144 height 16
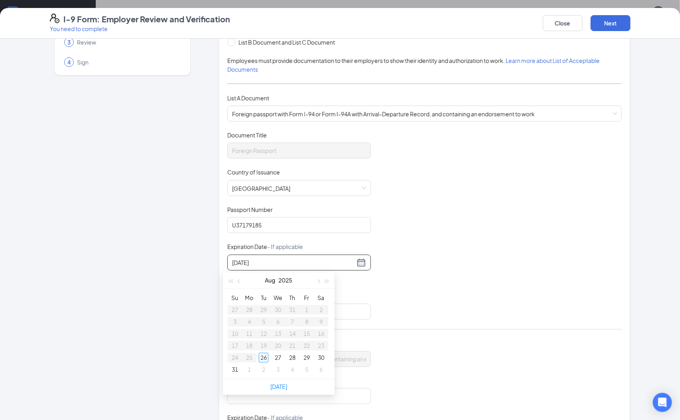
click at [337, 261] on input "5/15/2029" at bounding box center [293, 262] width 123 height 9
click at [343, 260] on input "5/15/2029" at bounding box center [293, 262] width 123 height 9
click at [348, 256] on div "5/15/2029" at bounding box center [299, 263] width 144 height 16
click at [353, 258] on div "5/15/2029" at bounding box center [299, 263] width 134 height 10
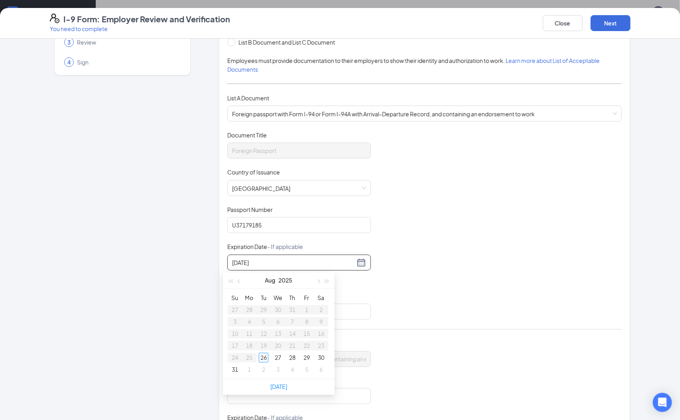
click at [353, 258] on div "5/15/2029" at bounding box center [299, 263] width 134 height 10
click at [341, 262] on input "5/15/2029" at bounding box center [293, 262] width 123 height 9
click at [325, 278] on button "button" at bounding box center [327, 281] width 9 height 16
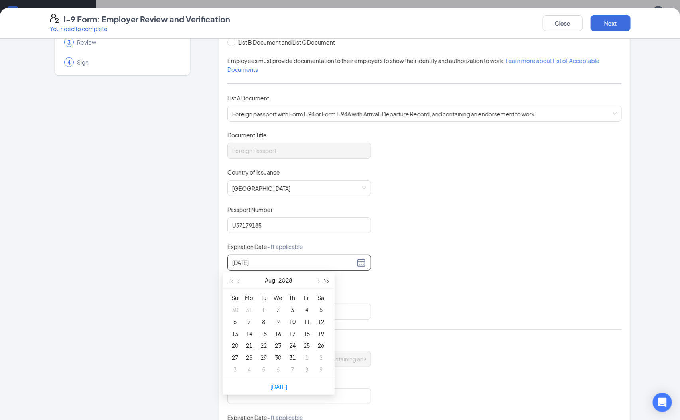
click at [325, 278] on button "button" at bounding box center [327, 281] width 9 height 16
click at [242, 278] on button "button" at bounding box center [239, 281] width 9 height 16
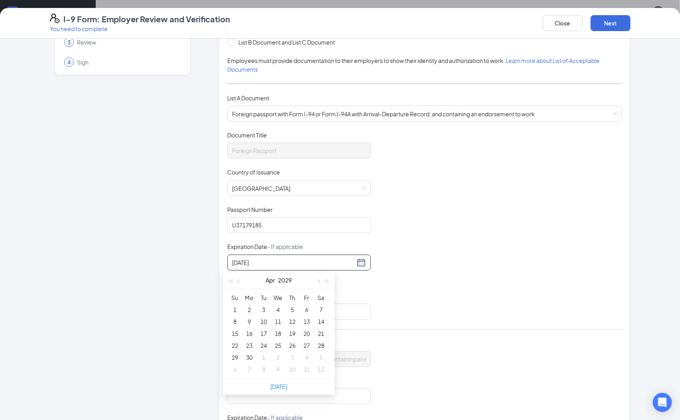
click at [317, 284] on button "button" at bounding box center [317, 281] width 9 height 16
type input "05/15/2029"
click at [261, 333] on div "15" at bounding box center [264, 334] width 10 height 10
click at [313, 304] on input "Issuing Authority" at bounding box center [299, 312] width 144 height 16
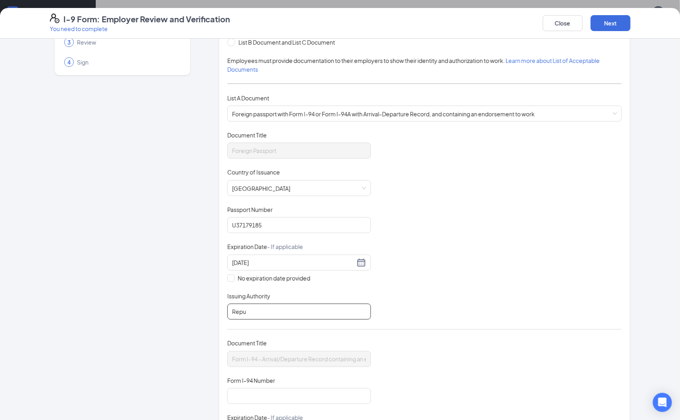
type input "Republic of Turkiye"
click at [298, 400] on input "Form I-94 Number" at bounding box center [299, 396] width 144 height 16
type input "n"
type input "N0036657368"
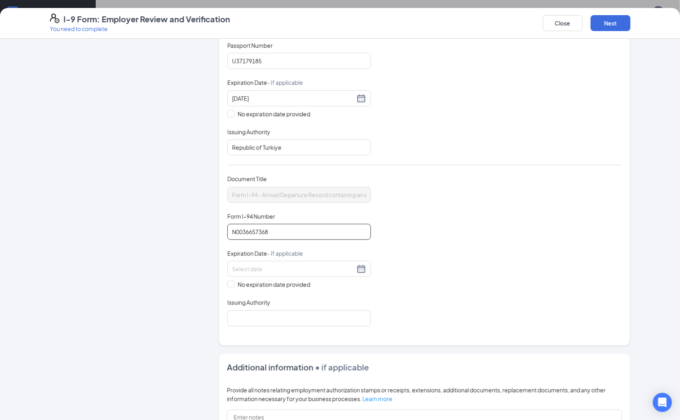
scroll to position [242, 0]
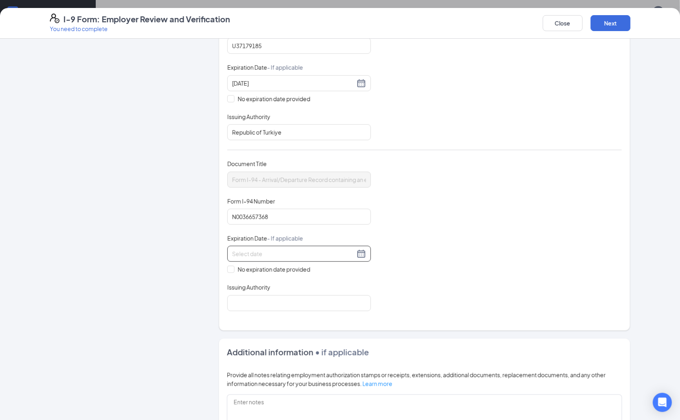
click at [363, 255] on div at bounding box center [299, 254] width 144 height 16
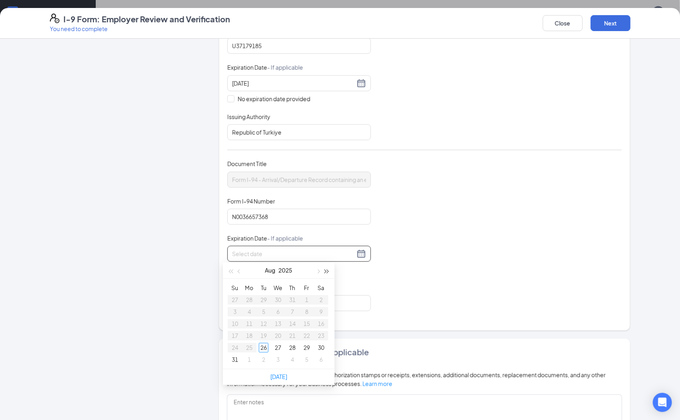
click at [325, 272] on span "button" at bounding box center [327, 272] width 4 height 4
click at [232, 272] on button "button" at bounding box center [230, 271] width 9 height 16
click at [316, 266] on button "button" at bounding box center [317, 271] width 9 height 16
type input "09/30/2025"
click at [263, 344] on div "30" at bounding box center [264, 348] width 10 height 10
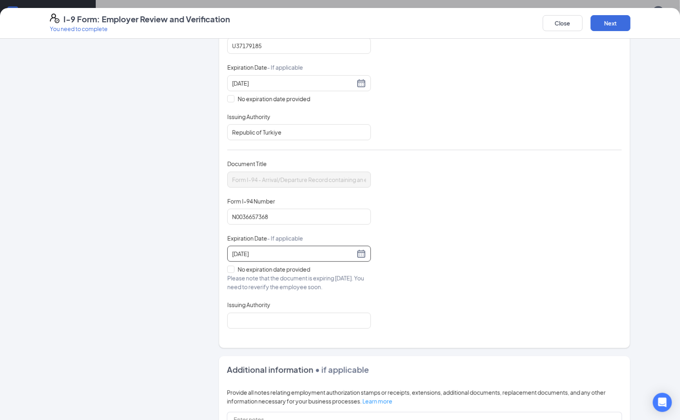
click at [315, 329] on div "Which documents did your new hire bring? Arif E Ozmen identifies as an alien au…" at bounding box center [424, 77] width 394 height 524
click at [314, 322] on input "Issuing Authority" at bounding box center [299, 321] width 144 height 16
click at [319, 313] on input "Issuing Authority" at bounding box center [299, 321] width 144 height 16
type input "US Department of State"
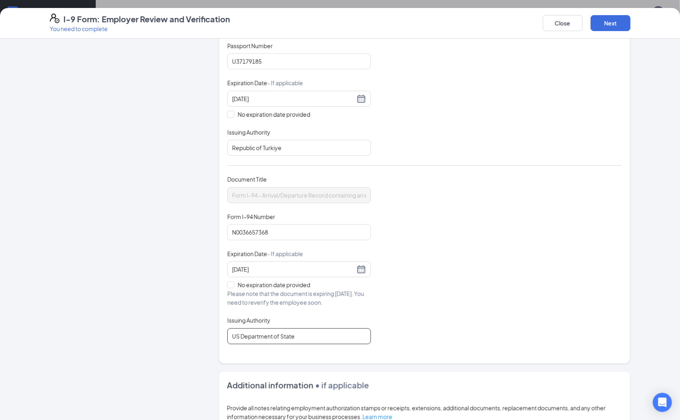
scroll to position [139, 0]
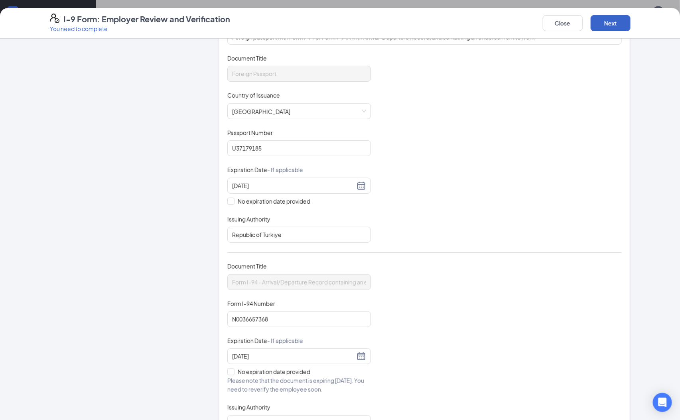
click at [603, 18] on button "Next" at bounding box center [611, 23] width 40 height 16
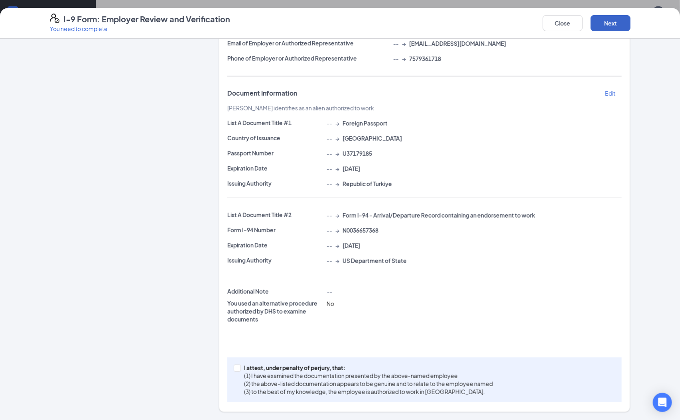
scroll to position [118, 0]
click at [283, 366] on p "I attest, under penalty of perjury, that:" at bounding box center [368, 368] width 249 height 8
click at [401, 378] on p "(1) I have examined the documentation presented by the above-named employee" at bounding box center [368, 376] width 249 height 8
click at [239, 370] on input "I attest, under penalty of perjury, that: (1) I have examined the documentation…" at bounding box center [237, 368] width 6 height 6
checkbox input "true"
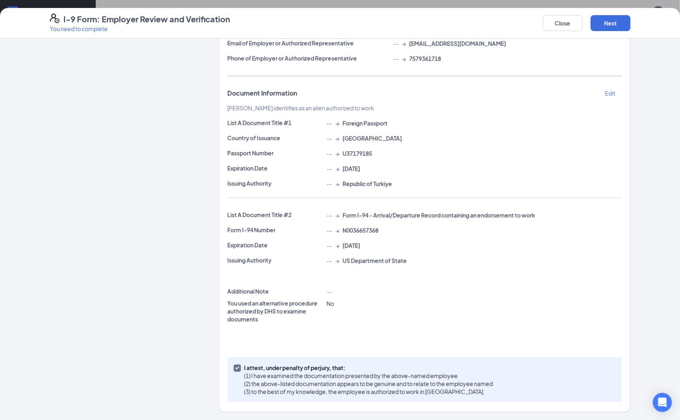
click at [613, 33] on div "I-9 Form: Employer Review and Verification You need to complete Close Next" at bounding box center [340, 23] width 680 height 31
click at [611, 24] on button "Next" at bounding box center [611, 23] width 40 height 16
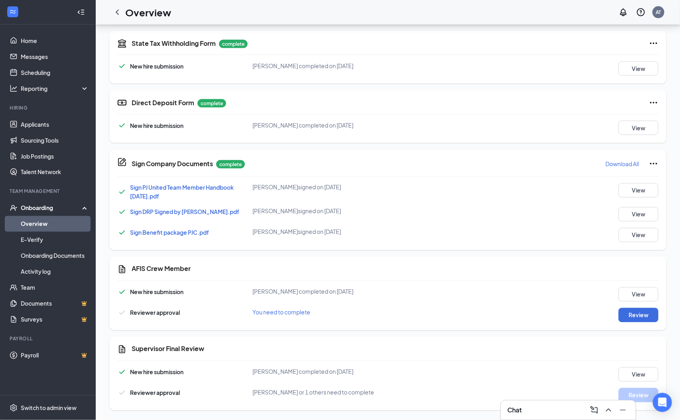
scroll to position [227, 0]
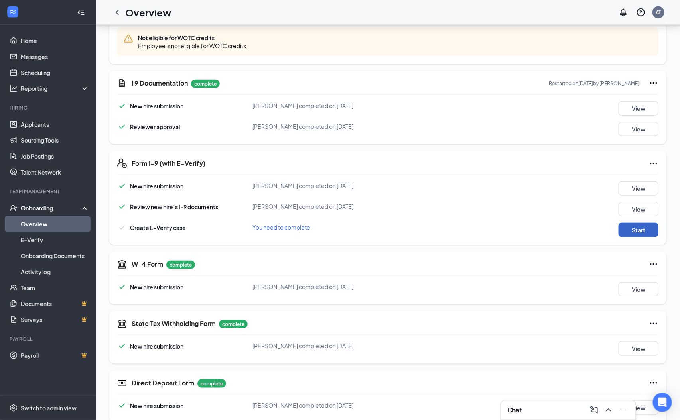
click at [627, 236] on button "Start" at bounding box center [638, 230] width 40 height 14
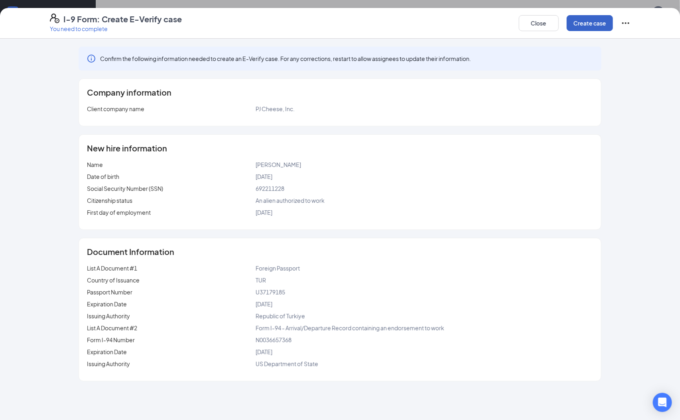
click at [600, 22] on button "Create case" at bounding box center [590, 23] width 46 height 16
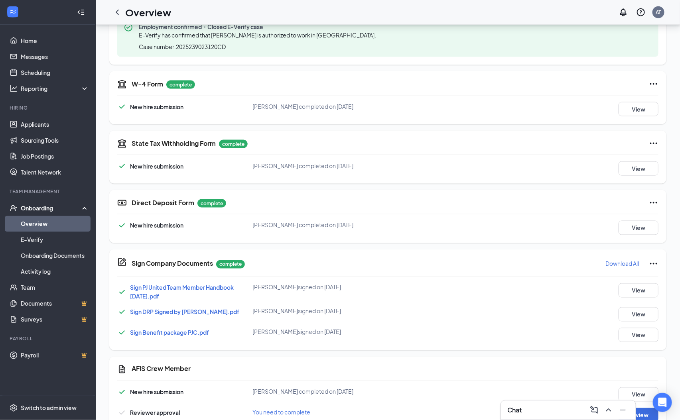
scroll to position [526, 0]
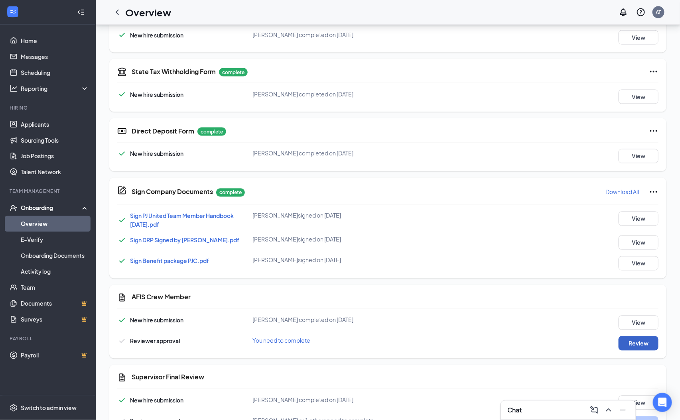
click at [644, 344] on button "Review" at bounding box center [638, 344] width 40 height 14
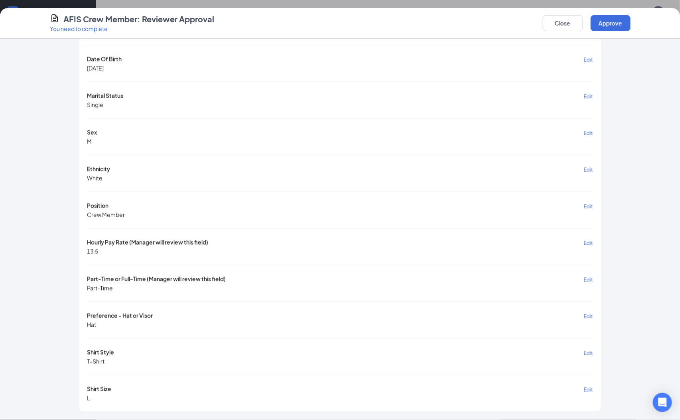
scroll to position [556, 0]
click at [602, 24] on button "Approve" at bounding box center [611, 23] width 40 height 16
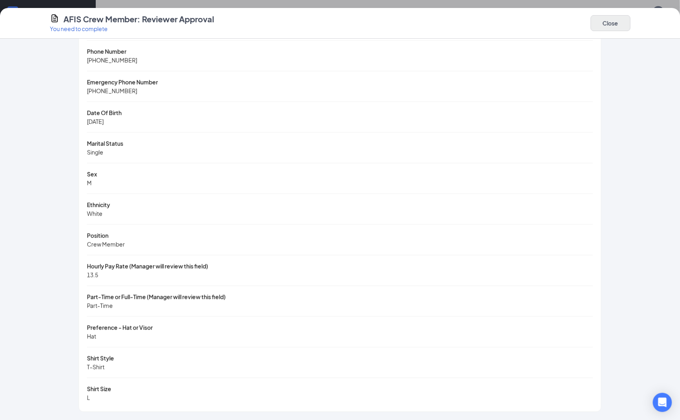
drag, startPoint x: 583, startPoint y: 18, endPoint x: 593, endPoint y: 26, distance: 13.6
click at [593, 26] on div "AFIS Crew Member: Reviewer Approval You need to complete Close" at bounding box center [340, 23] width 612 height 19
click at [593, 26] on button "Close" at bounding box center [611, 23] width 40 height 16
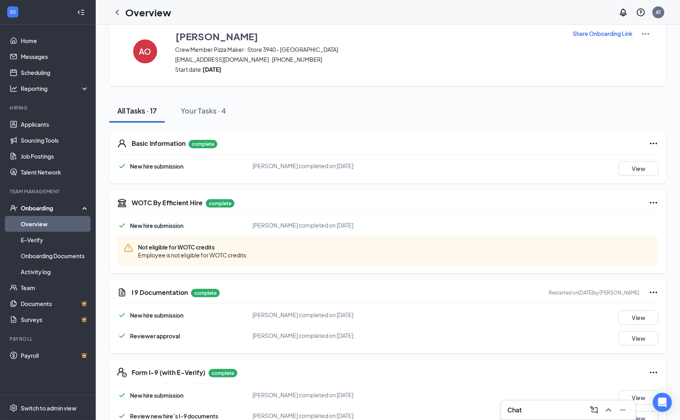
scroll to position [0, 0]
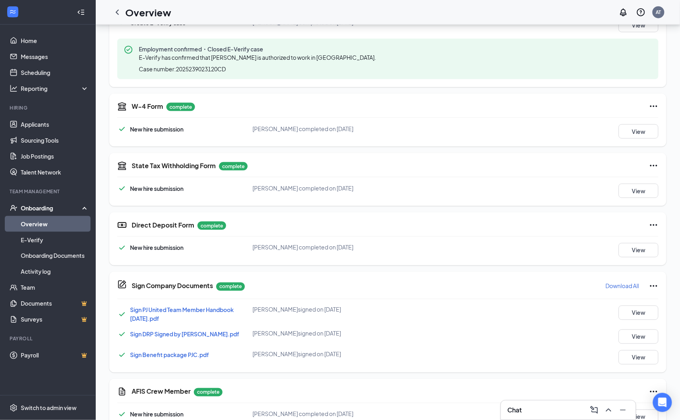
scroll to position [556, 0]
